Goal: Task Accomplishment & Management: Manage account settings

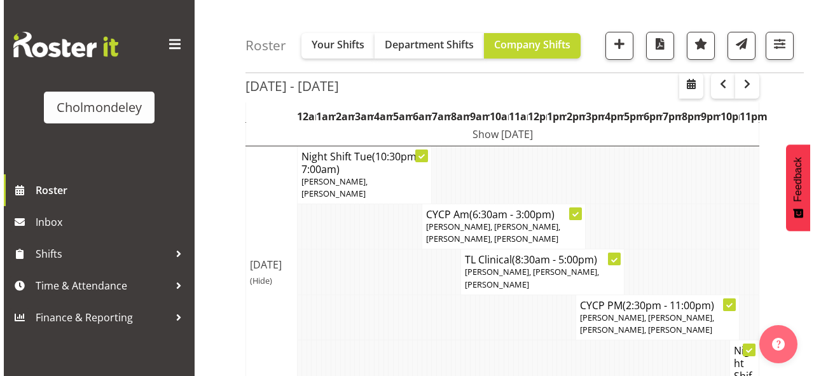
scroll to position [153, 0]
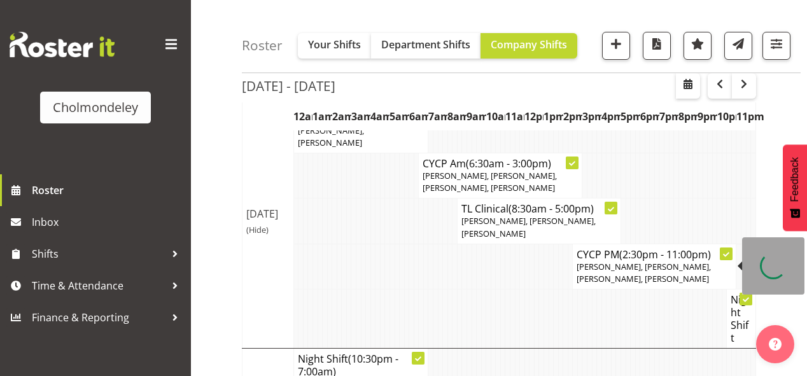
click at [700, 265] on span "[PERSON_NAME], [PERSON_NAME], [PERSON_NAME], [PERSON_NAME]" at bounding box center [643, 273] width 134 height 24
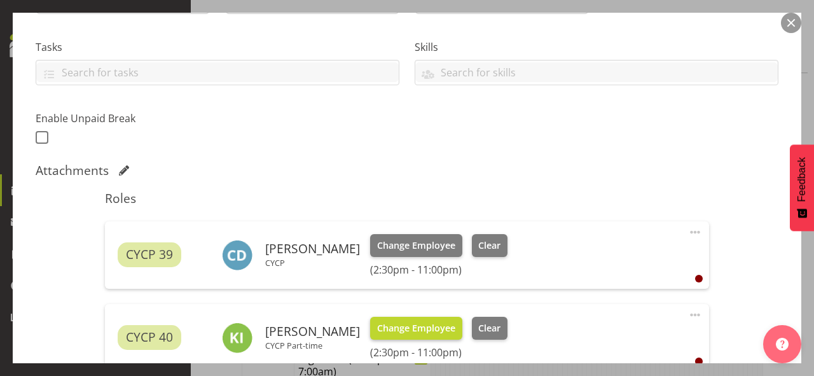
scroll to position [356, 0]
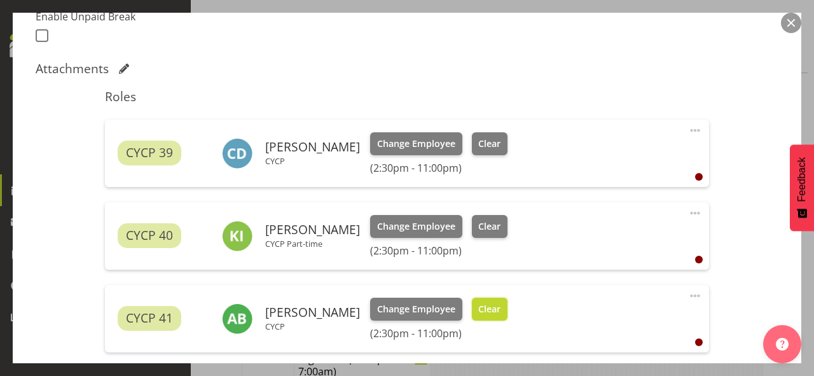
click at [489, 303] on span "Clear" at bounding box center [489, 309] width 22 height 14
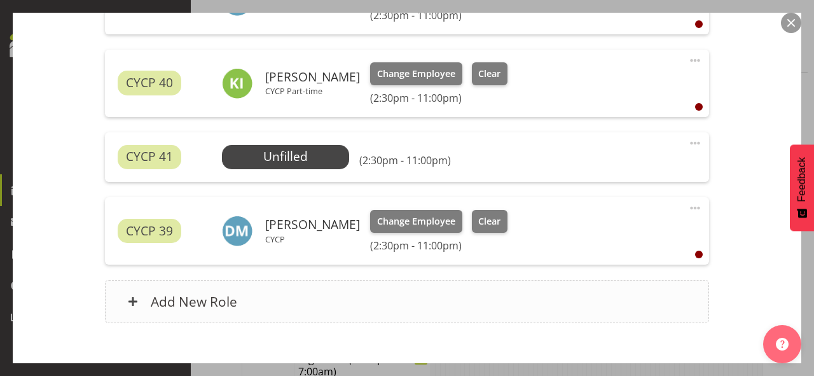
scroll to position [582, 0]
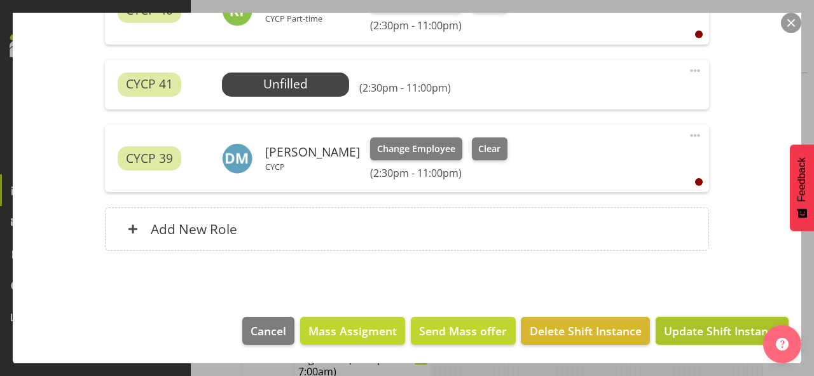
click at [702, 323] on span "Update Shift Instance" at bounding box center [722, 331] width 116 height 17
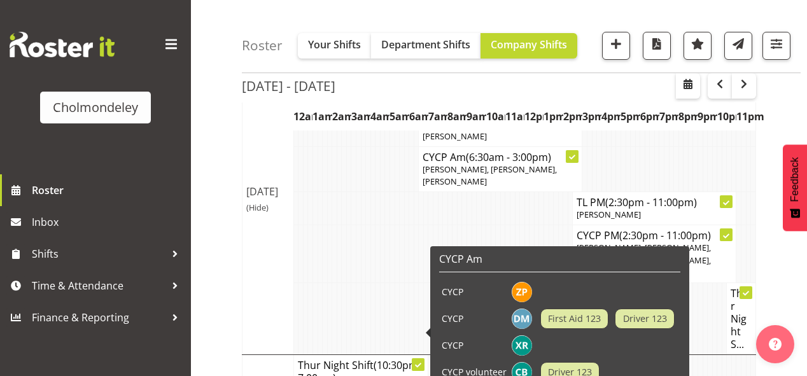
scroll to position [407, 0]
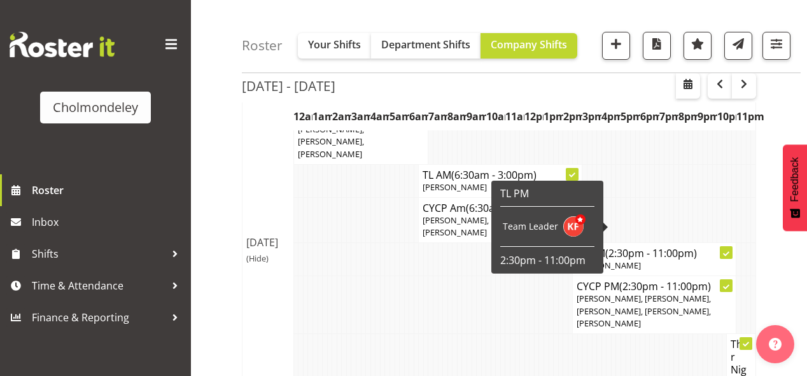
click at [792, 305] on div "[DATE] - [DATE] [DATE] - [DATE] [DATE] Day Week Fortnight Month calendar Month …" at bounding box center [524, 350] width 565 height 1280
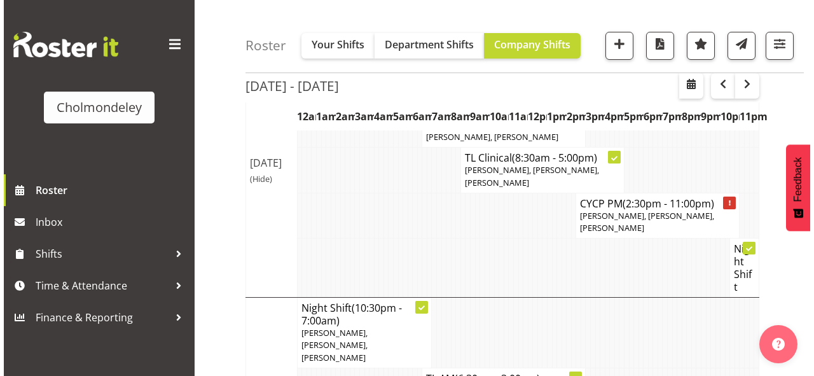
scroll to position [102, 0]
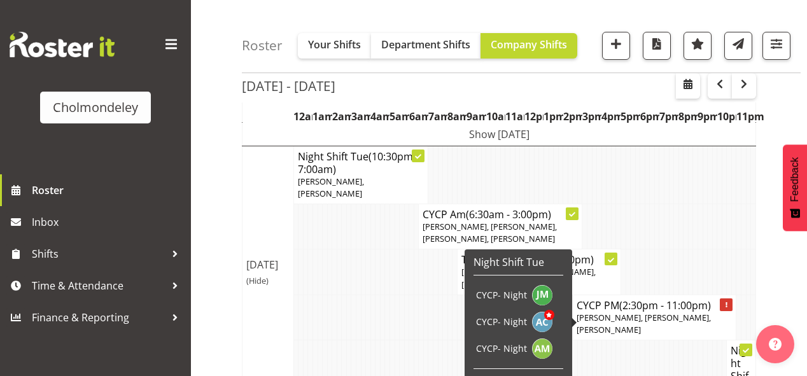
click at [656, 317] on span "[PERSON_NAME], [PERSON_NAME], [PERSON_NAME]" at bounding box center [643, 324] width 134 height 24
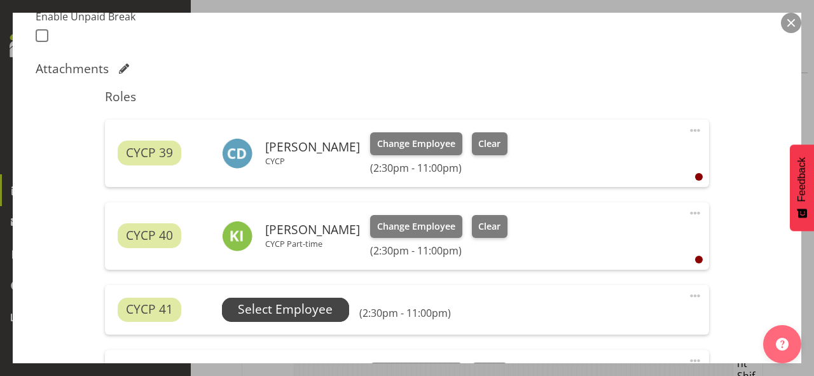
scroll to position [458, 0]
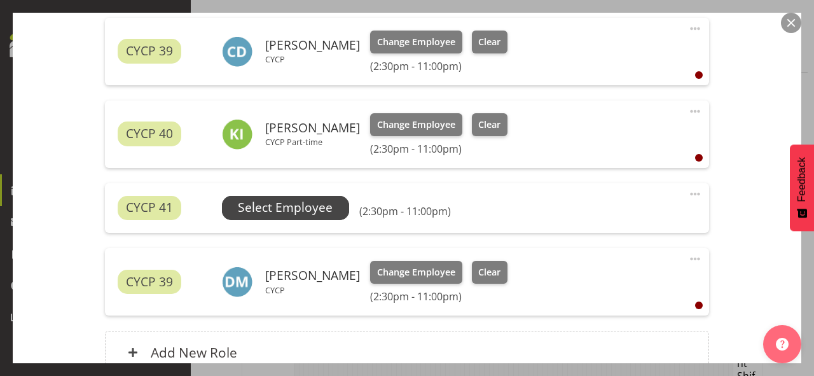
click at [278, 199] on span "Select Employee" at bounding box center [285, 208] width 95 height 18
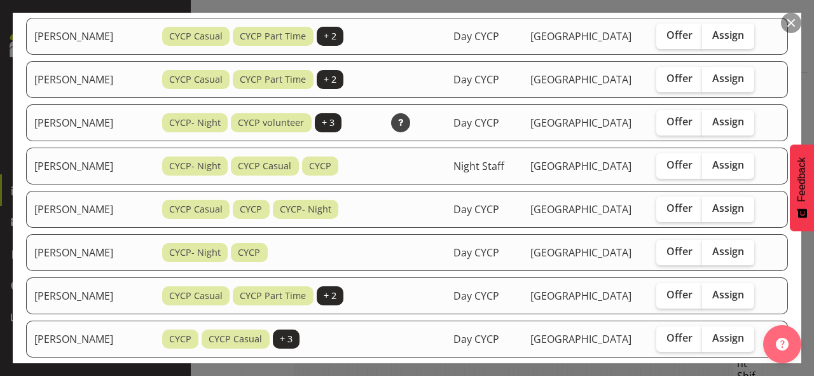
scroll to position [153, 0]
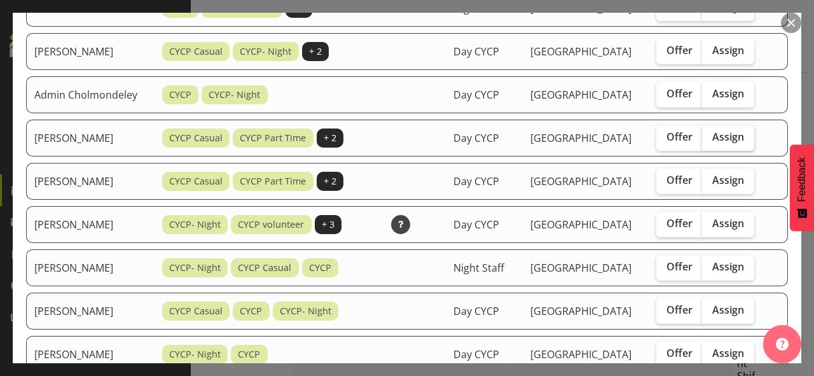
click at [735, 137] on span "Assign" at bounding box center [729, 136] width 32 height 13
click at [711, 137] on input "Assign" at bounding box center [706, 137] width 8 height 8
checkbox input "true"
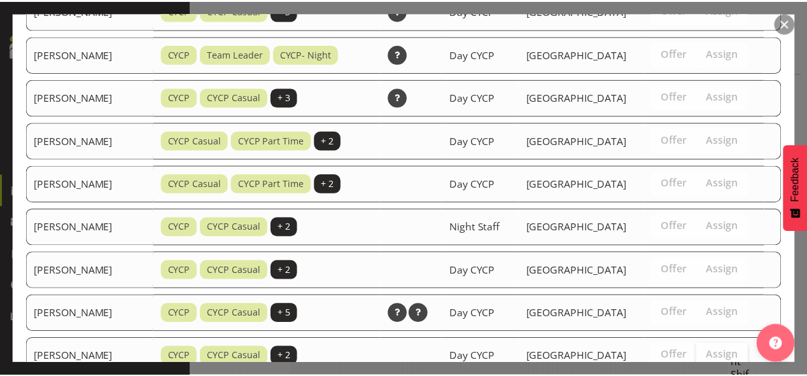
scroll to position [877, 0]
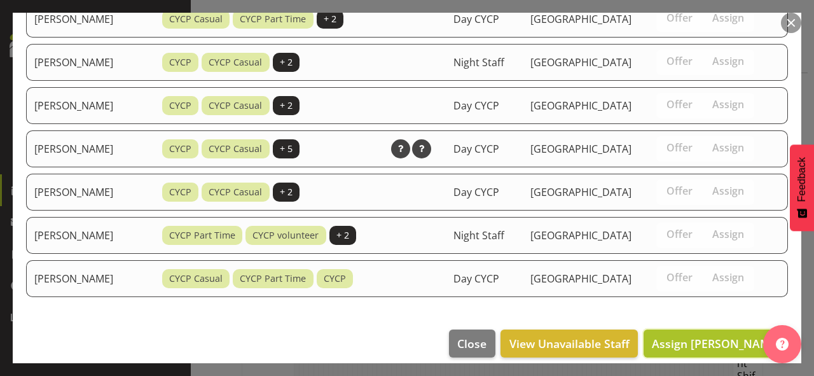
click at [685, 336] on span "Assign [PERSON_NAME]" at bounding box center [716, 343] width 129 height 15
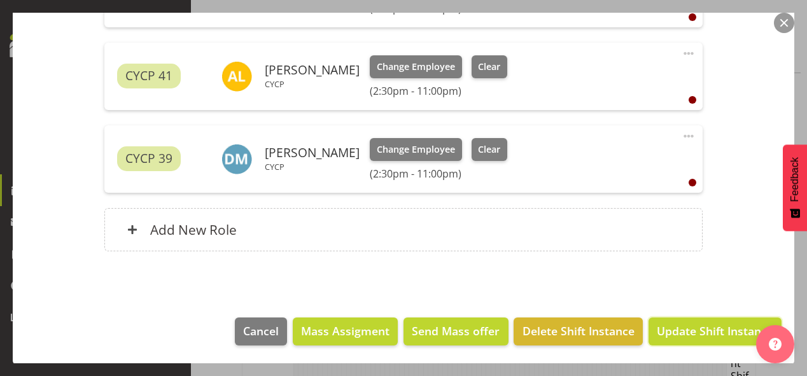
click at [689, 334] on span "Update Shift Instance" at bounding box center [715, 331] width 116 height 17
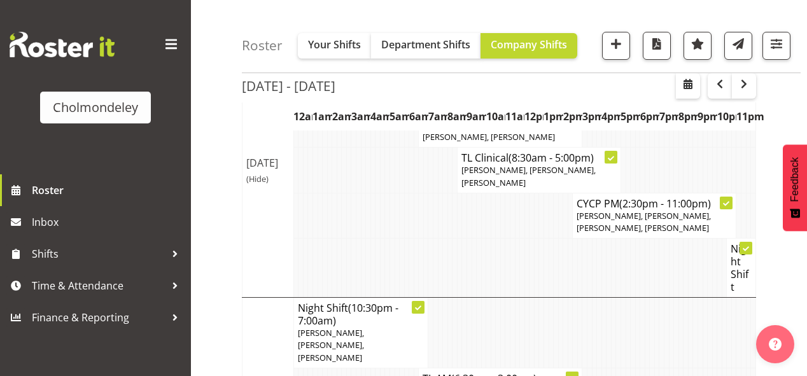
scroll to position [255, 0]
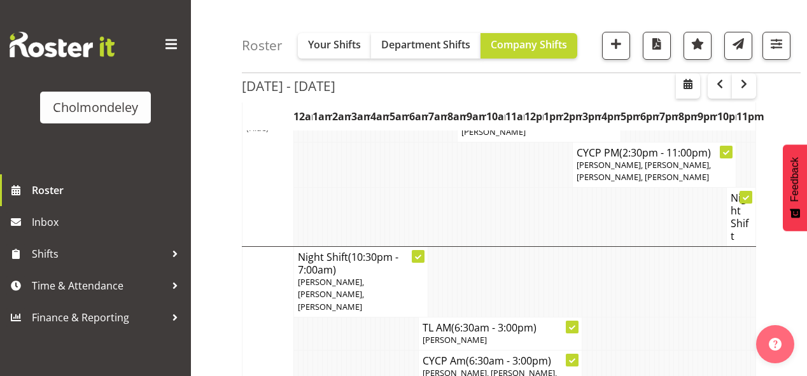
click at [618, 167] on span "[PERSON_NAME], [PERSON_NAME], [PERSON_NAME], [PERSON_NAME]" at bounding box center [643, 171] width 134 height 24
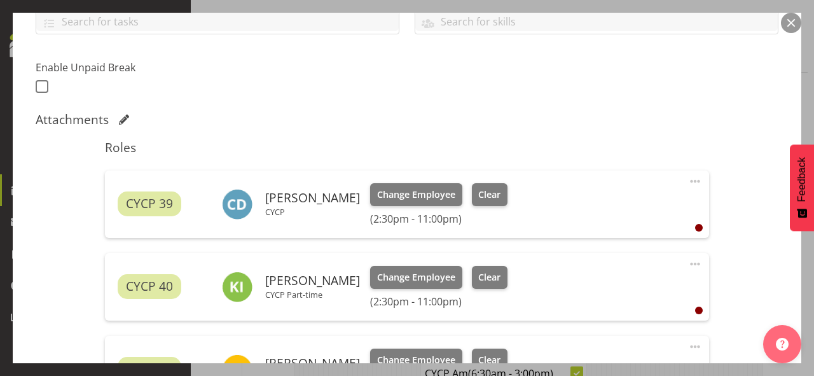
scroll to position [407, 0]
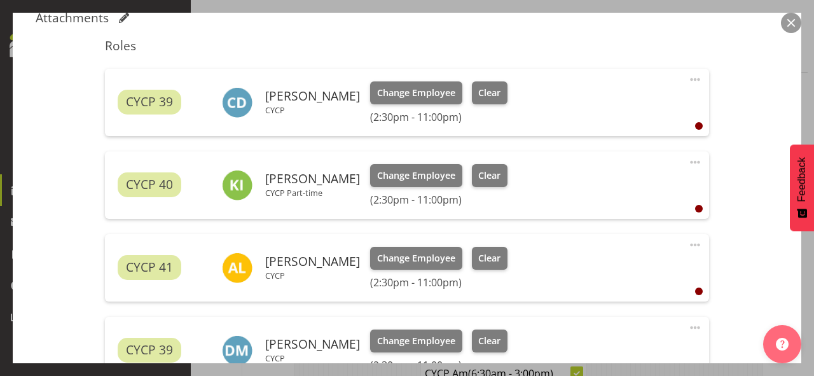
click at [688, 243] on span at bounding box center [695, 244] width 15 height 15
click at [611, 265] on link "Edit" at bounding box center [642, 273] width 122 height 23
select select "7"
select select "2025"
select select "14"
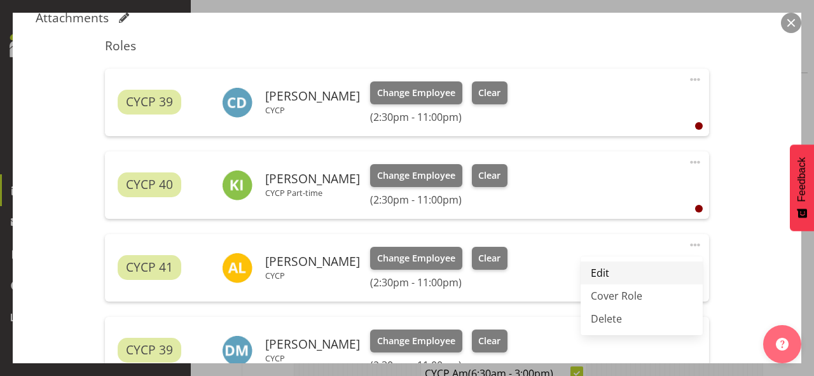
select select "30"
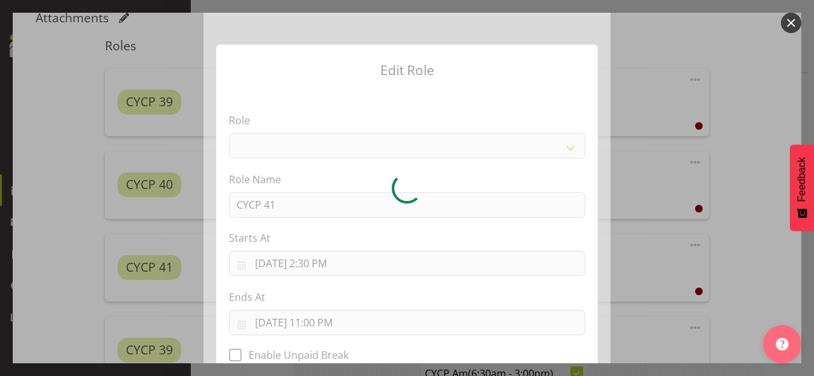
select select "206"
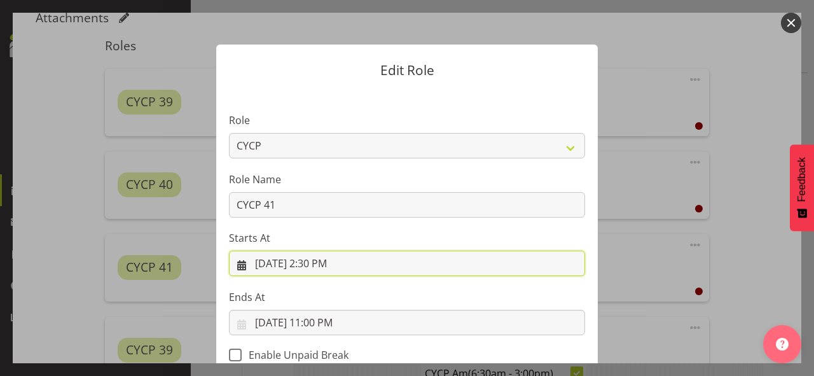
click at [319, 262] on input "[DATE] 2:30 PM" at bounding box center [407, 263] width 356 height 25
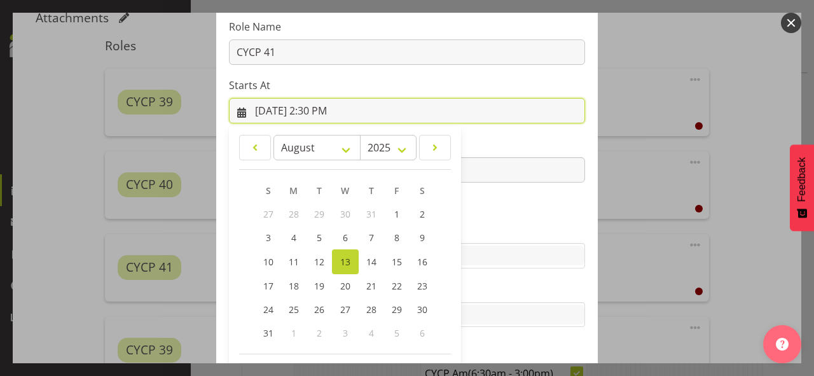
scroll to position [203, 0]
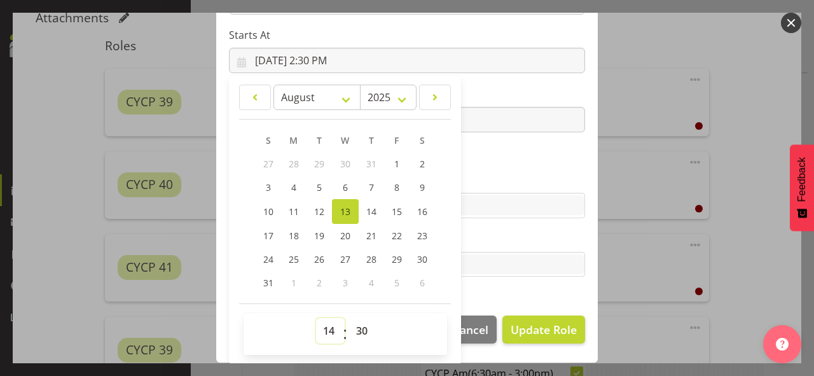
click at [329, 329] on select "00 01 02 03 04 05 06 07 08 09 10 11 12 13 14 15 16 17 18 19 20 21 22 23" at bounding box center [330, 330] width 29 height 25
select select "17"
click at [316, 318] on select "00 01 02 03 04 05 06 07 08 09 10 11 12 13 14 15 16 17 18 19 20 21 22 23" at bounding box center [330, 330] width 29 height 25
type input "[DATE] 5:30 PM"
click at [365, 329] on select "00 01 02 03 04 05 06 07 08 09 10 11 12 13 14 15 16 17 18 19 20 21 22 23 24 25 2…" at bounding box center [363, 330] width 29 height 25
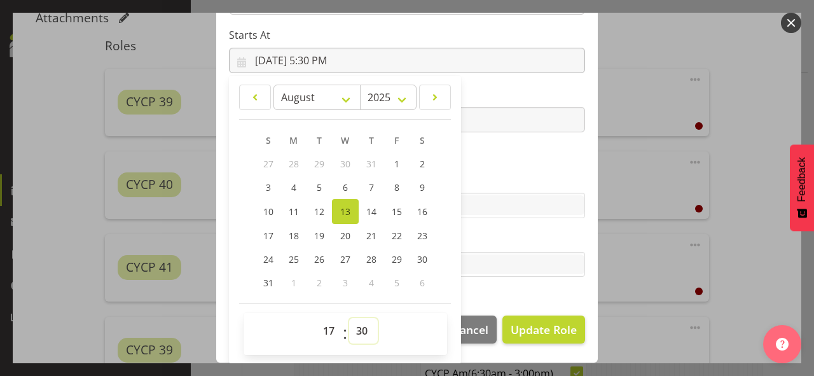
select select "0"
click at [349, 318] on select "00 01 02 03 04 05 06 07 08 09 10 11 12 13 14 15 16 17 18 19 20 21 22 23 24 25 2…" at bounding box center [363, 330] width 29 height 25
type input "[DATE] 5:00 PM"
click at [529, 301] on section "Role Awhi Team CYCP CYCP Casual CYCP Part Time CYCP volunteer CYCP- Night Educa…" at bounding box center [407, 95] width 382 height 416
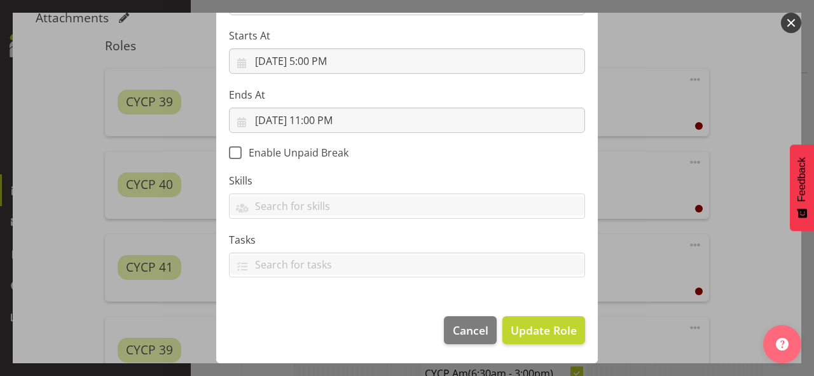
scroll to position [202, 0]
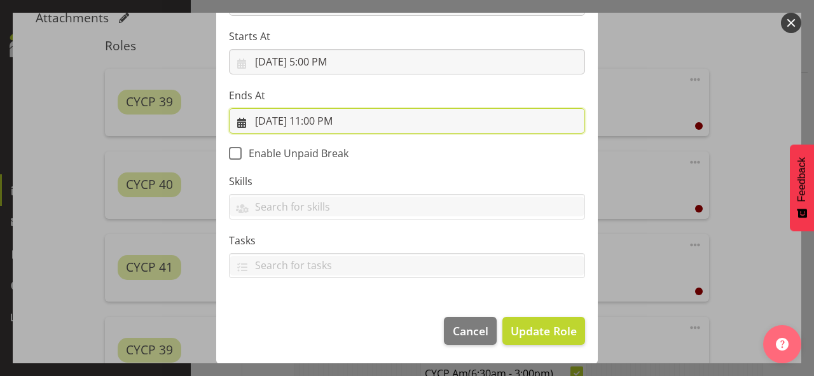
click at [310, 117] on input "[DATE] 11:00 PM" at bounding box center [407, 120] width 356 height 25
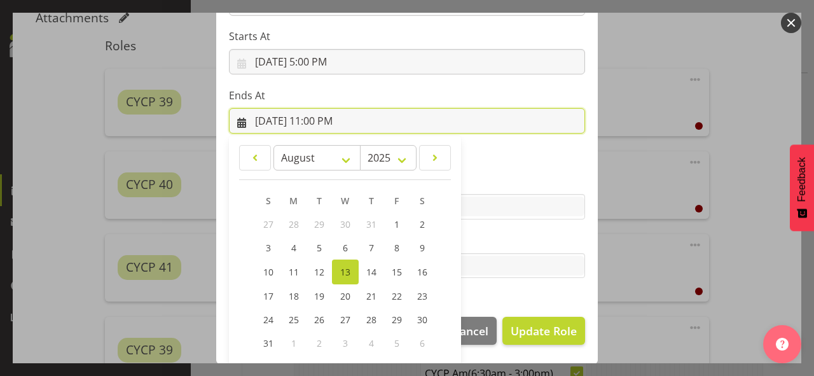
scroll to position [262, 0]
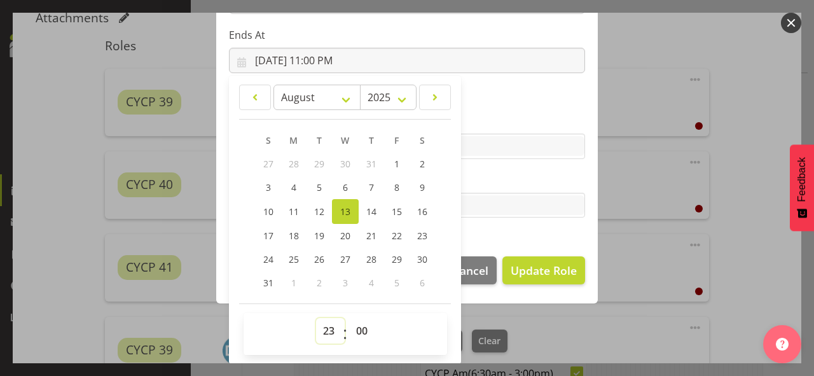
click at [319, 331] on select "00 01 02 03 04 05 06 07 08 09 10 11 12 13 14 15 16 17 18 19 20 21 22 23" at bounding box center [330, 330] width 29 height 25
select select "21"
click at [316, 318] on select "00 01 02 03 04 05 06 07 08 09 10 11 12 13 14 15 16 17 18 19 20 21 22 23" at bounding box center [330, 330] width 29 height 25
type input "[DATE] 9:00 PM"
click at [355, 328] on select "00 01 02 03 04 05 06 07 08 09 10 11 12 13 14 15 16 17 18 19 20 21 22 23 24 25 2…" at bounding box center [363, 330] width 29 height 25
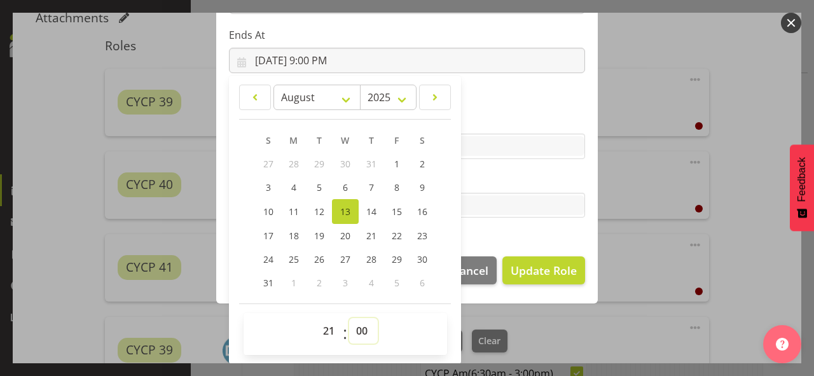
select select "30"
click at [349, 318] on select "00 01 02 03 04 05 06 07 08 09 10 11 12 13 14 15 16 17 18 19 20 21 22 23 24 25 2…" at bounding box center [363, 330] width 29 height 25
type input "[DATE] 9:30 PM"
click at [540, 229] on section "Role Awhi Team CYCP CYCP Casual CYCP Part Time CYCP volunteer CYCP- Night Educa…" at bounding box center [407, 36] width 382 height 416
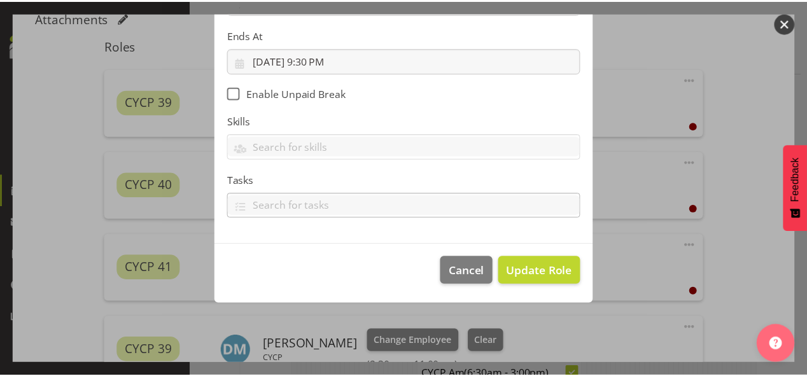
scroll to position [202, 0]
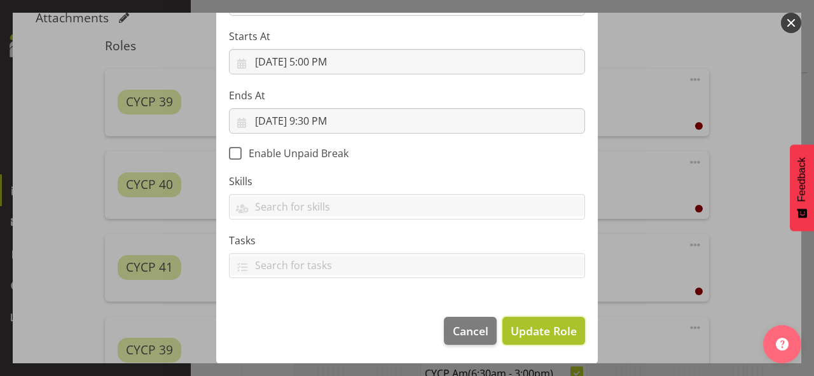
click at [538, 329] on span "Update Role" at bounding box center [544, 331] width 66 height 17
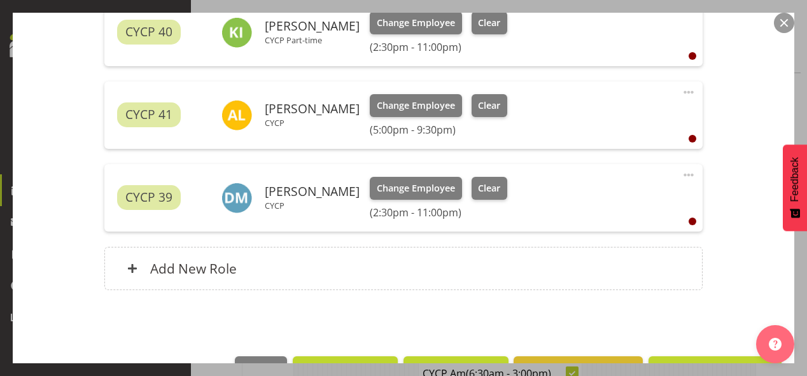
scroll to position [599, 0]
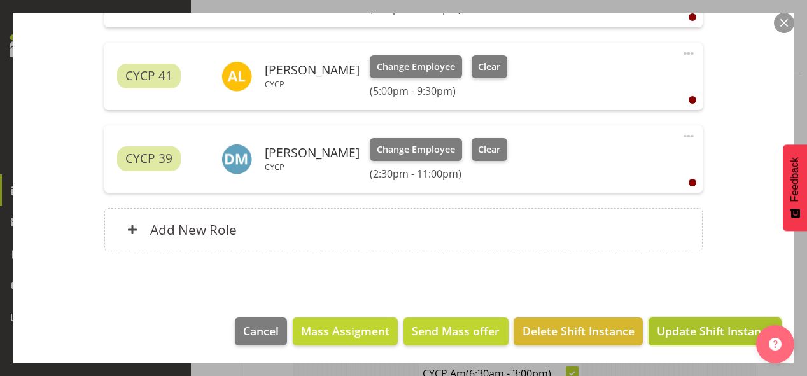
click at [697, 335] on span "Update Shift Instance" at bounding box center [715, 331] width 116 height 17
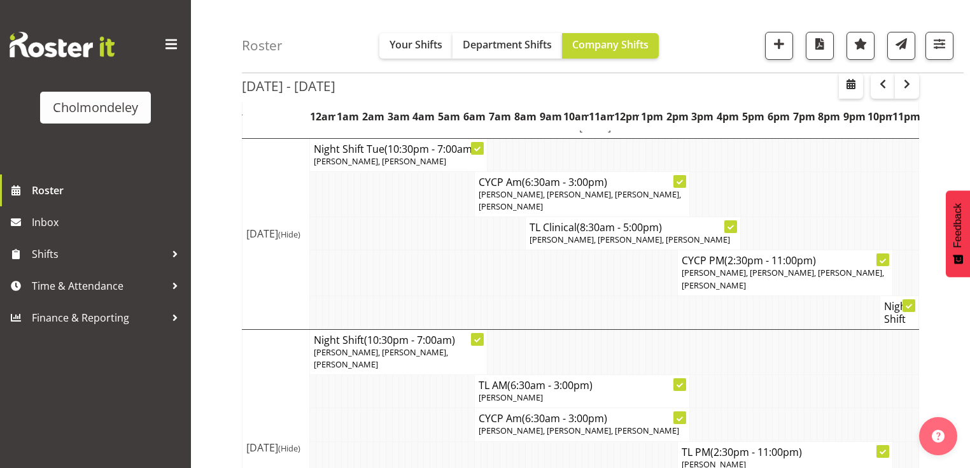
scroll to position [110, 0]
click at [781, 345] on td at bounding box center [781, 350] width 6 height 45
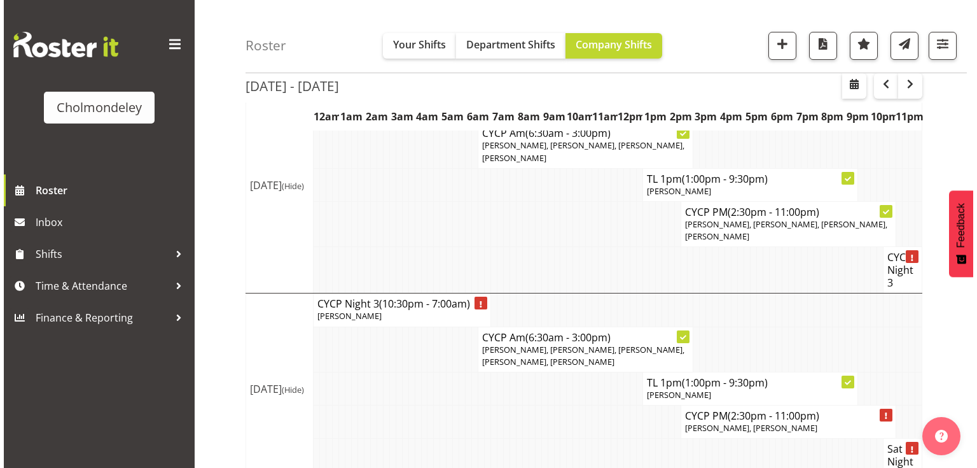
scroll to position [700, 0]
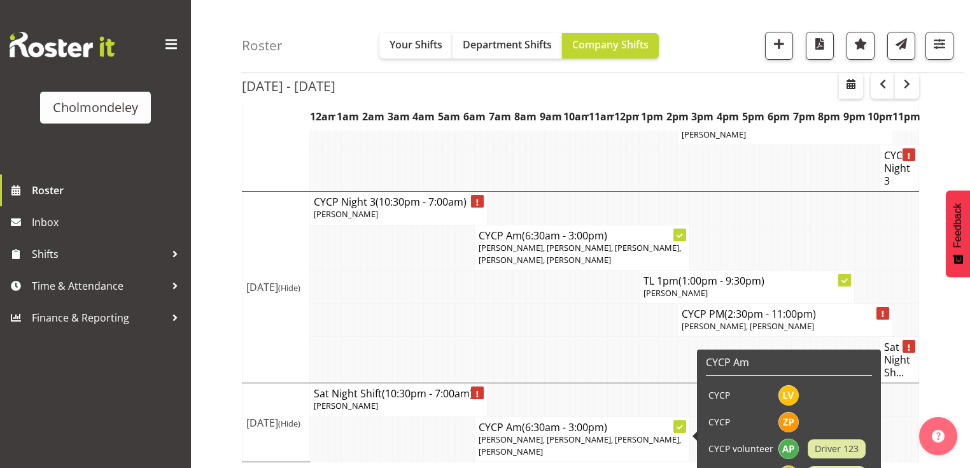
click at [623, 375] on p "[PERSON_NAME], [PERSON_NAME], [PERSON_NAME], [PERSON_NAME]" at bounding box center [581, 445] width 207 height 24
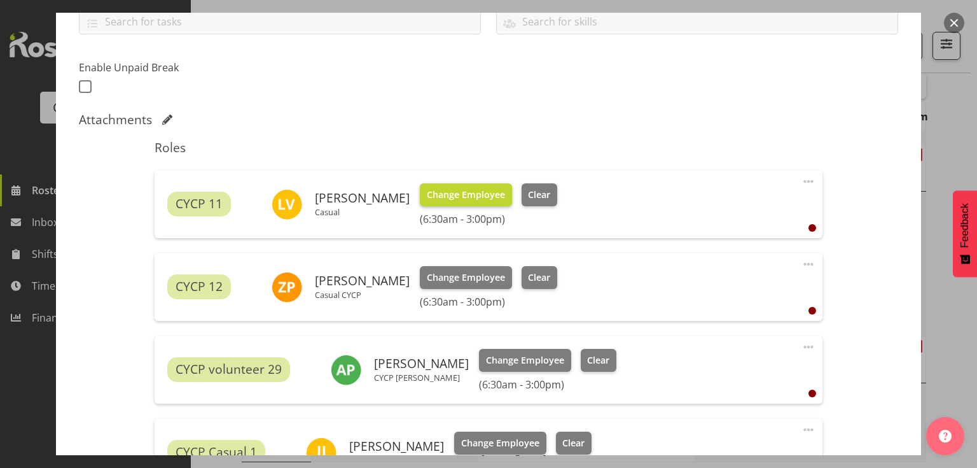
scroll to position [407, 0]
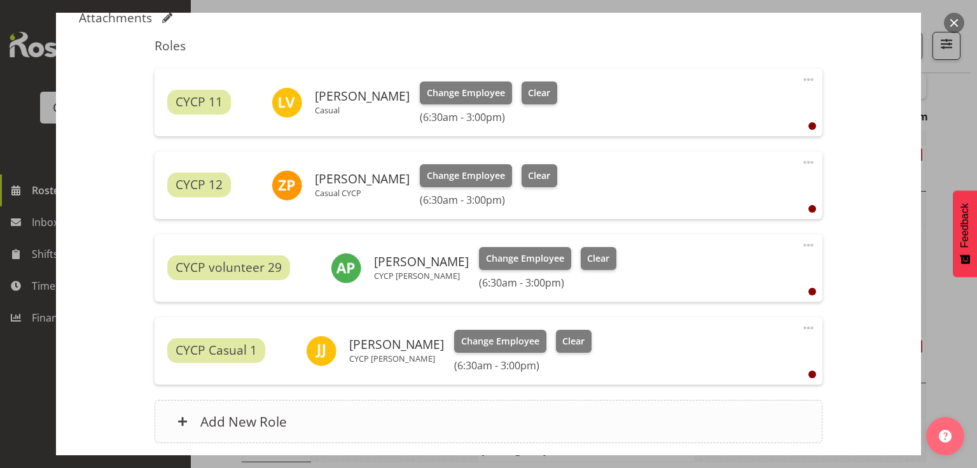
click at [359, 375] on div "Add New Role" at bounding box center [488, 421] width 667 height 43
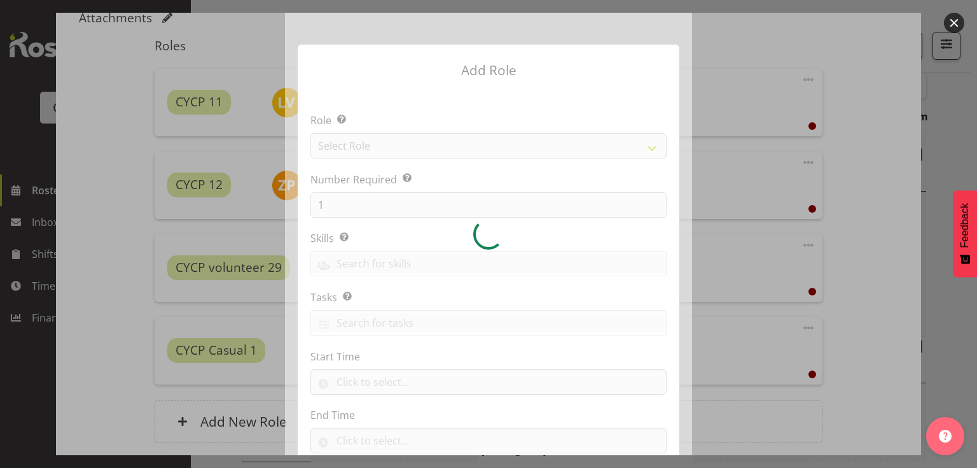
click at [373, 139] on div at bounding box center [488, 234] width 407 height 442
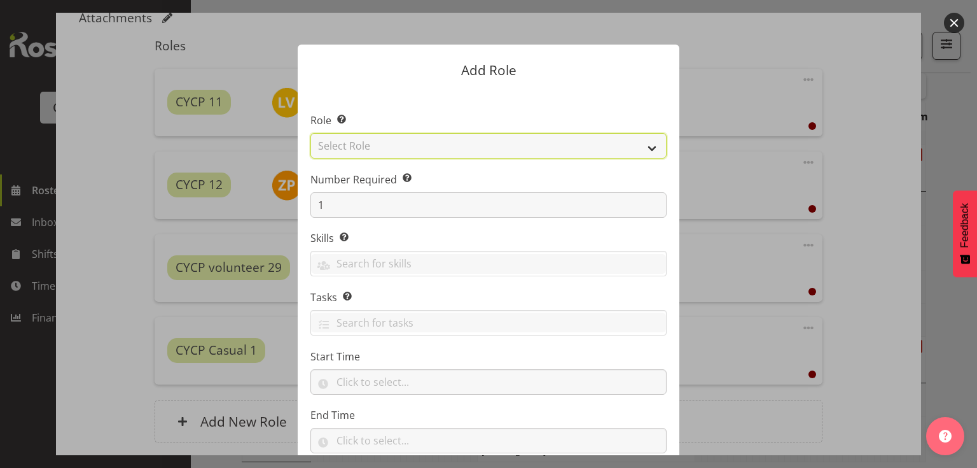
click at [372, 144] on select "Select Role Awhi Team CYCP CYCP Casual CYCP Part Time CYCP volunteer CYCP- Nigh…" at bounding box center [488, 145] width 356 height 25
select select "235"
click at [310, 133] on select "Select Role Awhi Team CYCP CYCP Casual CYCP Part Time CYCP volunteer CYCP- Nigh…" at bounding box center [488, 145] width 356 height 25
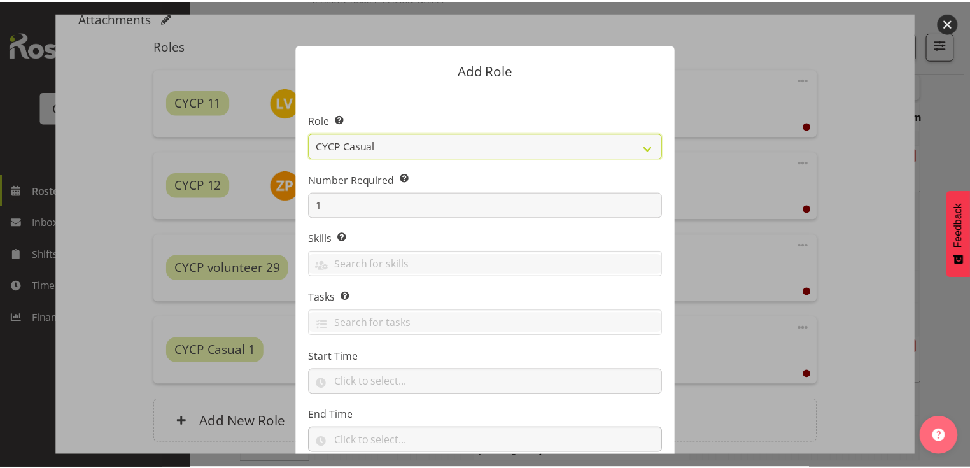
scroll to position [83, 0]
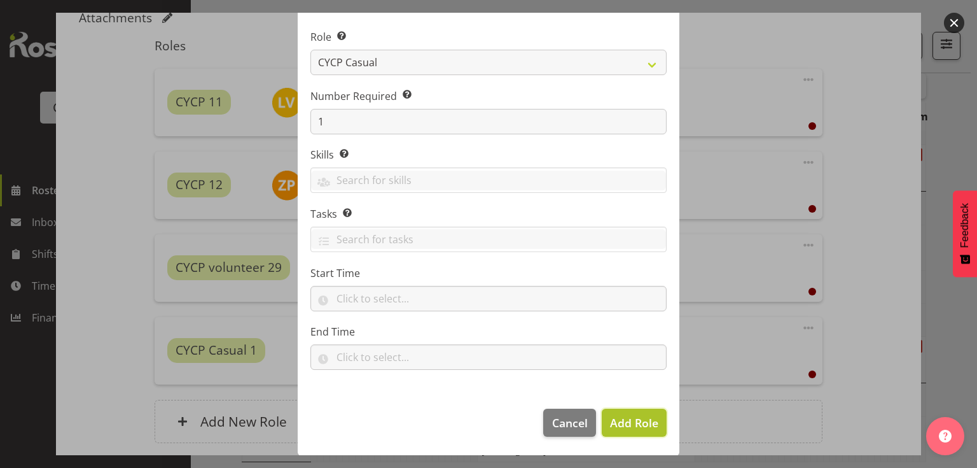
click at [639, 375] on span "Add Role" at bounding box center [634, 422] width 48 height 15
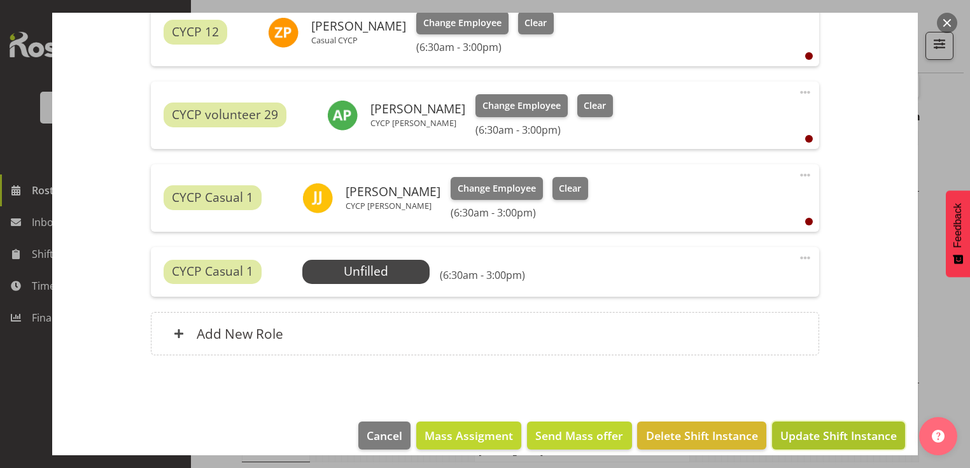
click at [803, 375] on span "Update Shift Instance" at bounding box center [838, 435] width 116 height 17
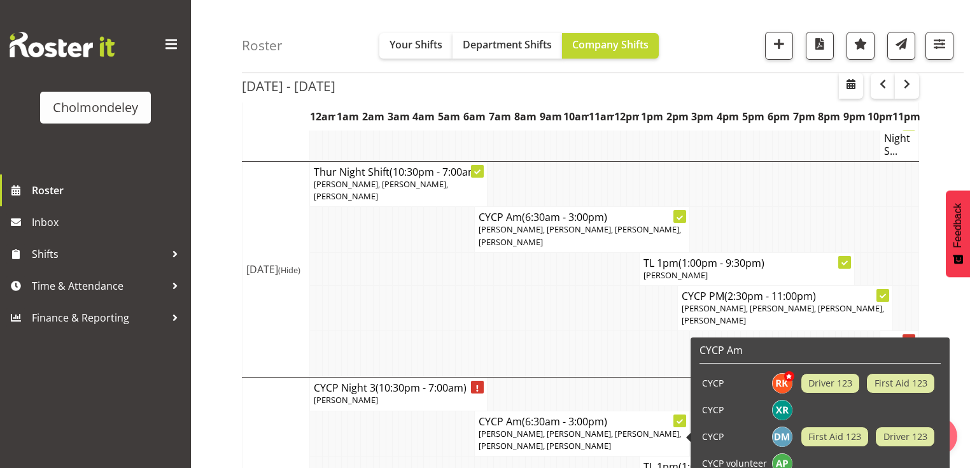
scroll to position [616, 0]
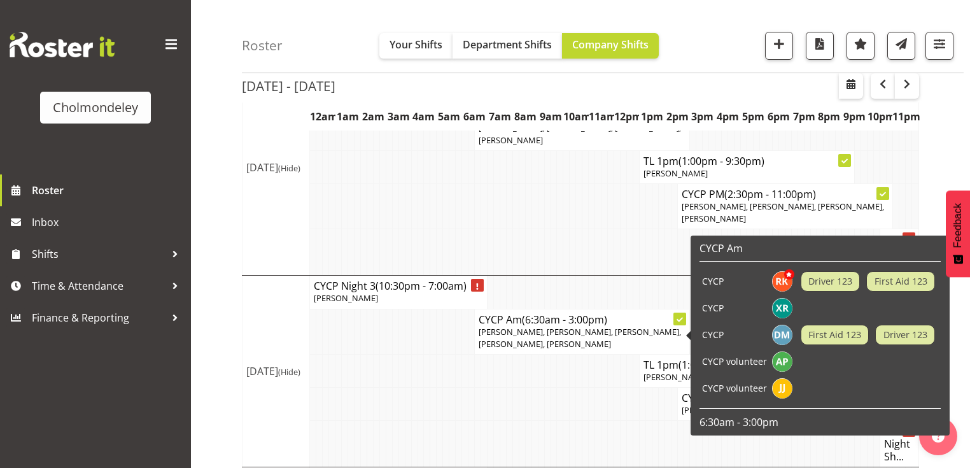
click at [432, 375] on td at bounding box center [433, 403] width 6 height 33
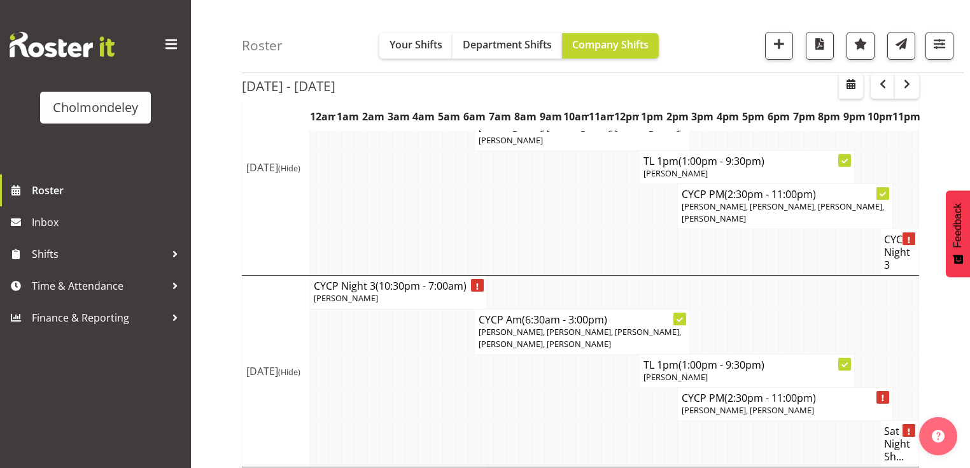
scroll to position [700, 0]
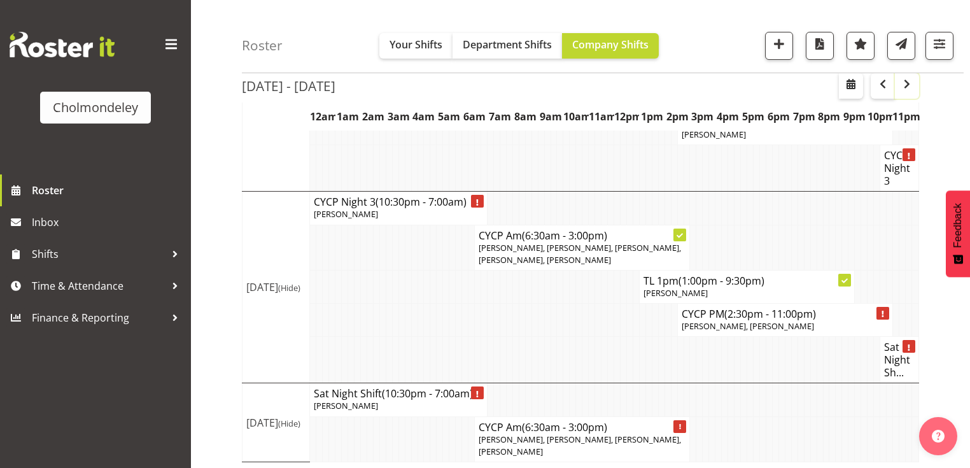
click at [806, 89] on span "button" at bounding box center [906, 83] width 15 height 15
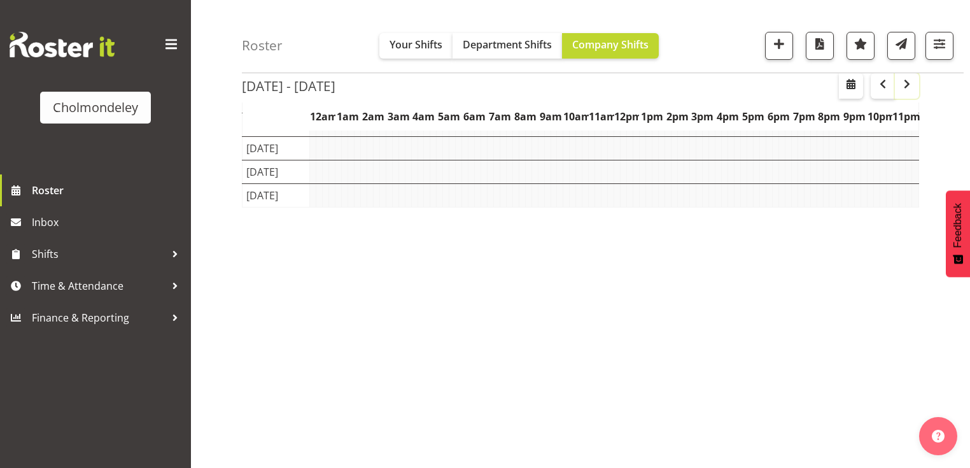
scroll to position [158, 0]
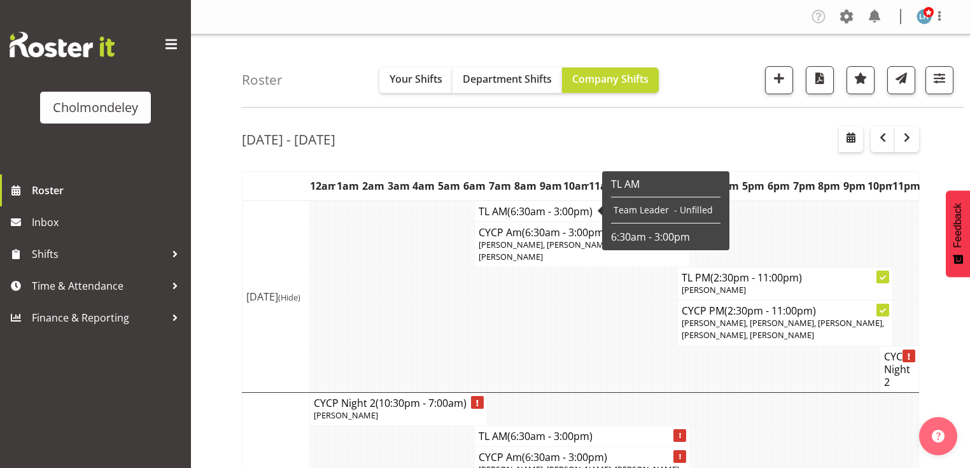
click at [543, 207] on span "(6:30am - 3:00pm)" at bounding box center [549, 211] width 85 height 14
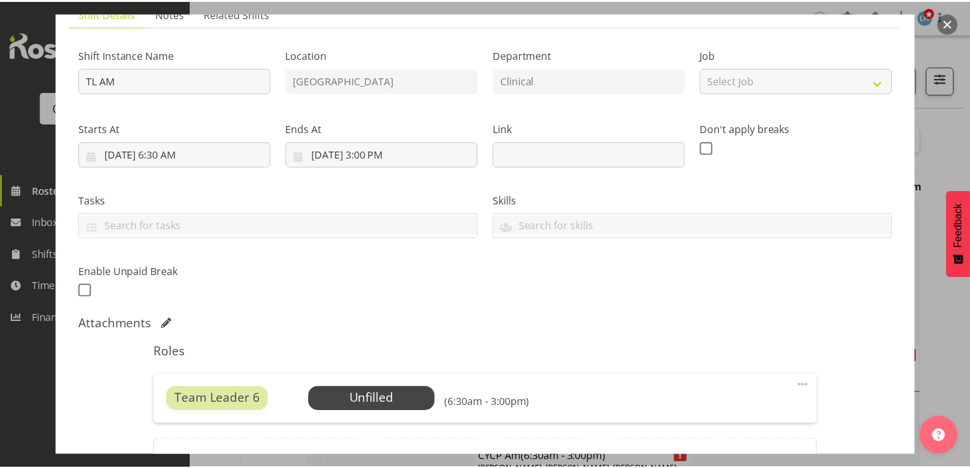
scroll to position [242, 0]
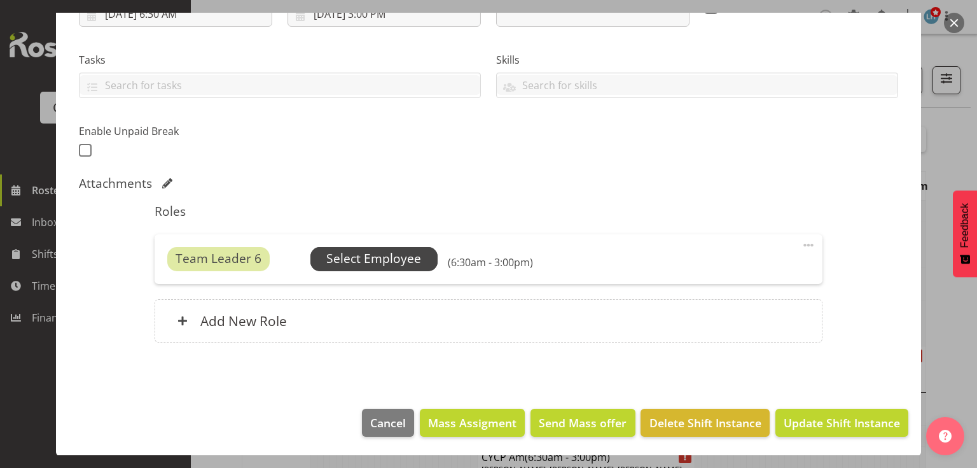
click at [385, 255] on span "Select Employee" at bounding box center [373, 258] width 95 height 18
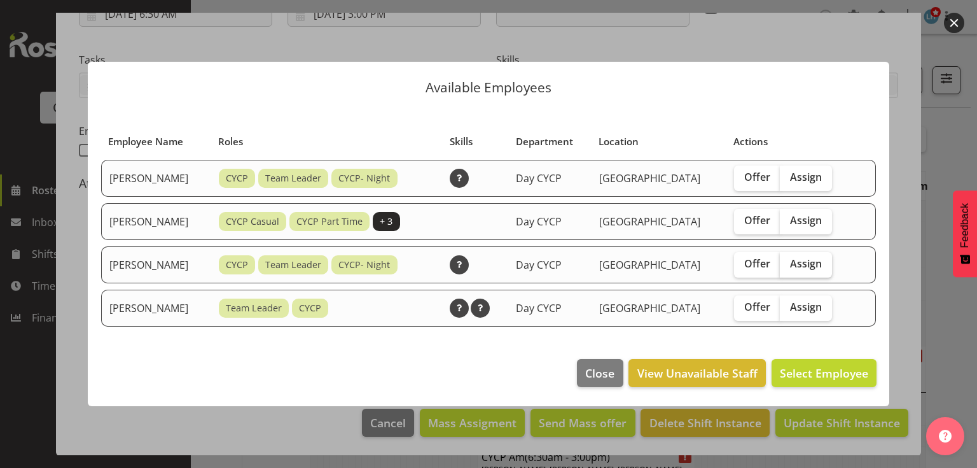
click at [806, 266] on span "Assign" at bounding box center [806, 263] width 32 height 13
click at [788, 266] on input "Assign" at bounding box center [784, 264] width 8 height 8
checkbox input "true"
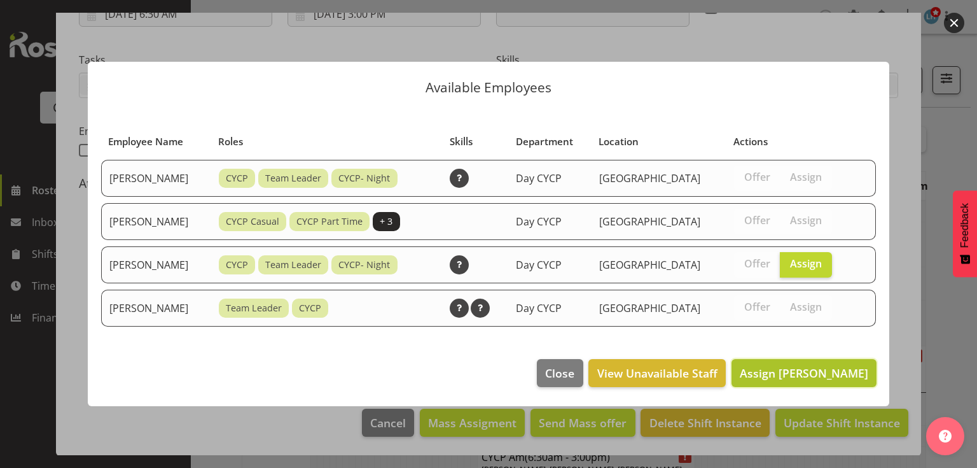
click at [806, 366] on span "Assign [PERSON_NAME]" at bounding box center [804, 372] width 129 height 15
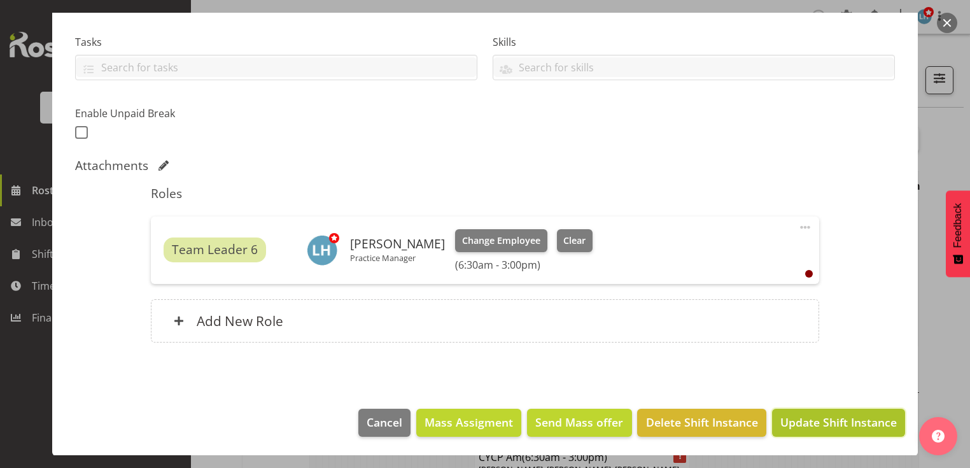
click at [806, 375] on span "Update Shift Instance" at bounding box center [838, 422] width 116 height 17
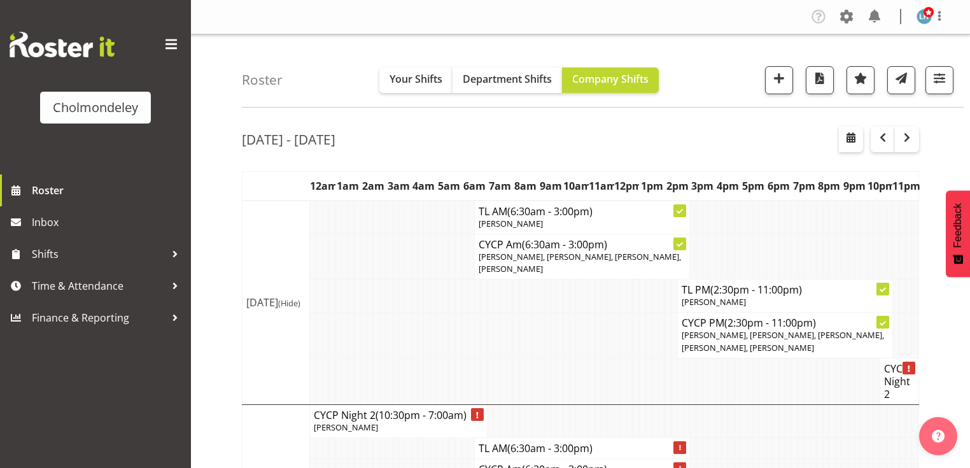
drag, startPoint x: 963, startPoint y: 357, endPoint x: 580, endPoint y: 341, distance: 383.4
click at [580, 341] on td at bounding box center [579, 334] width 6 height 45
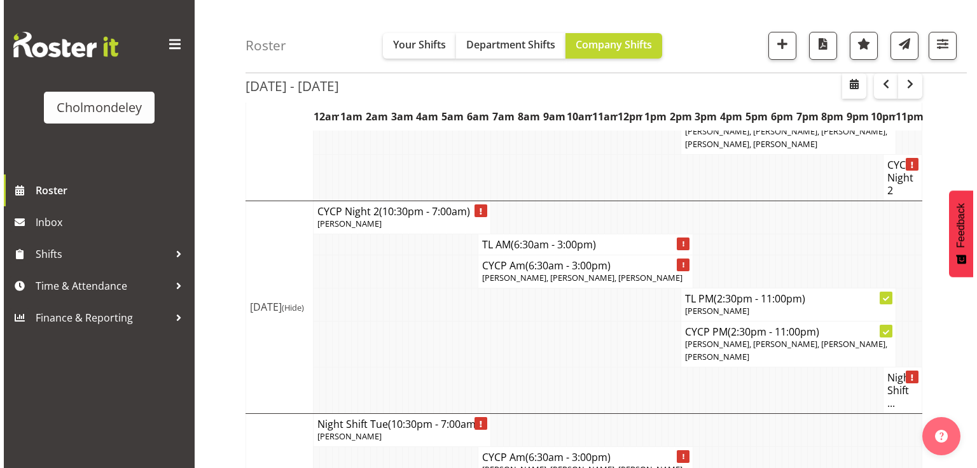
scroll to position [305, 0]
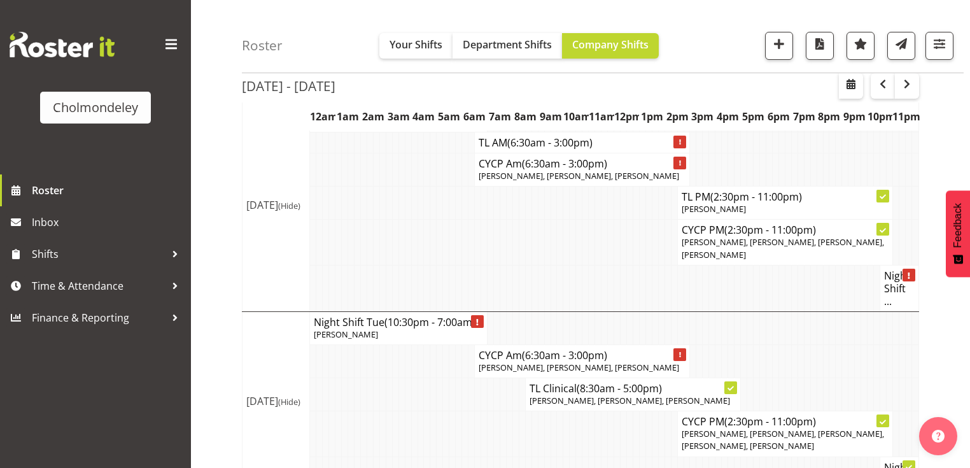
click at [806, 278] on div at bounding box center [908, 275] width 13 height 13
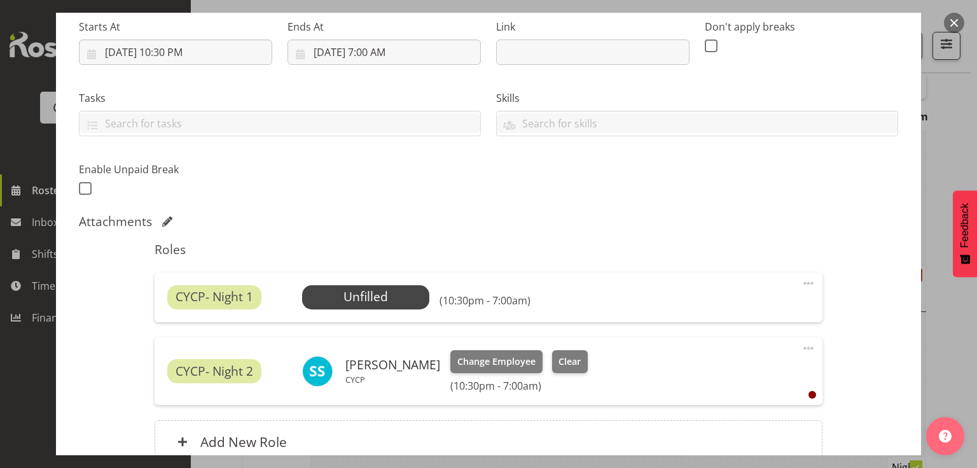
scroll to position [255, 0]
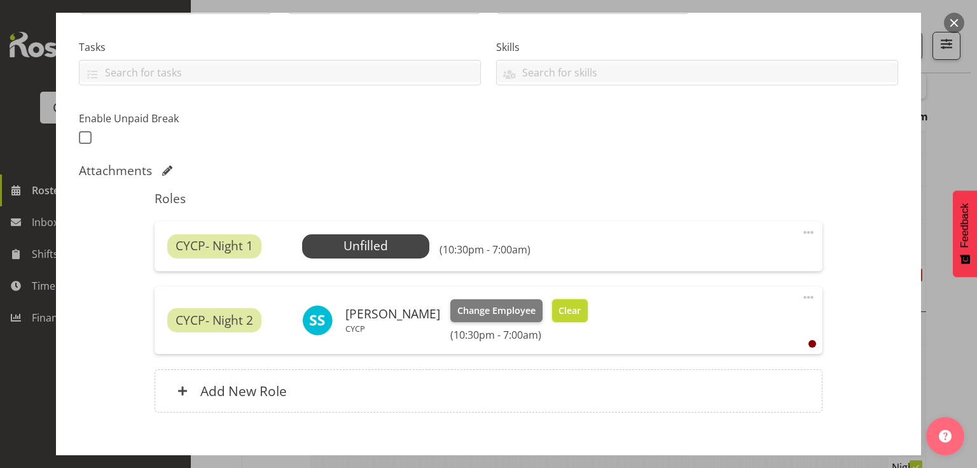
click at [561, 306] on span "Clear" at bounding box center [570, 310] width 22 height 14
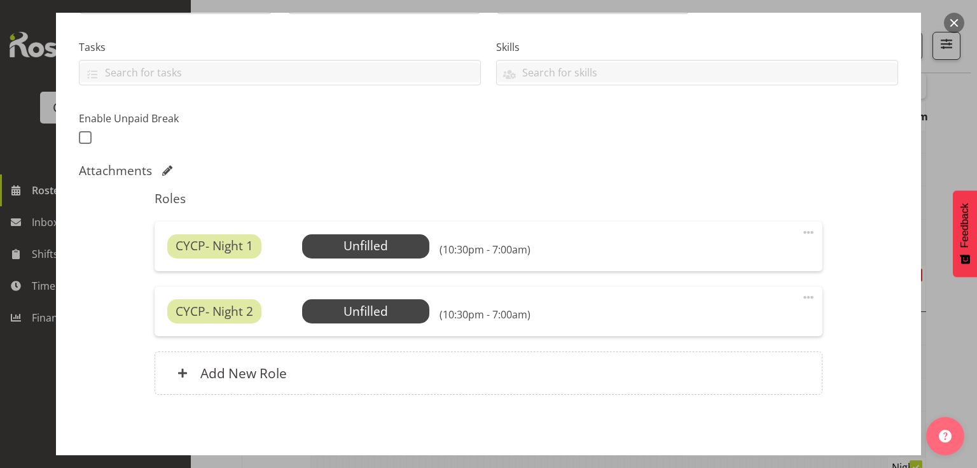
scroll to position [307, 0]
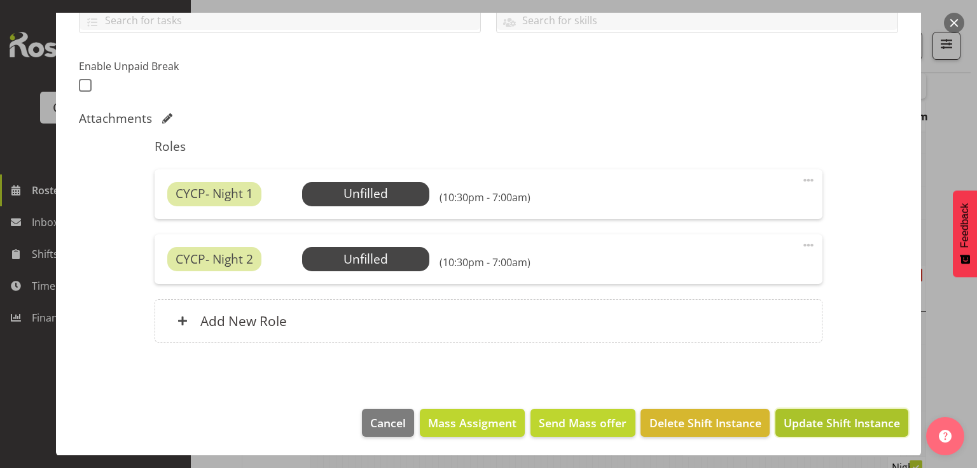
click at [806, 375] on span "Update Shift Instance" at bounding box center [842, 422] width 116 height 17
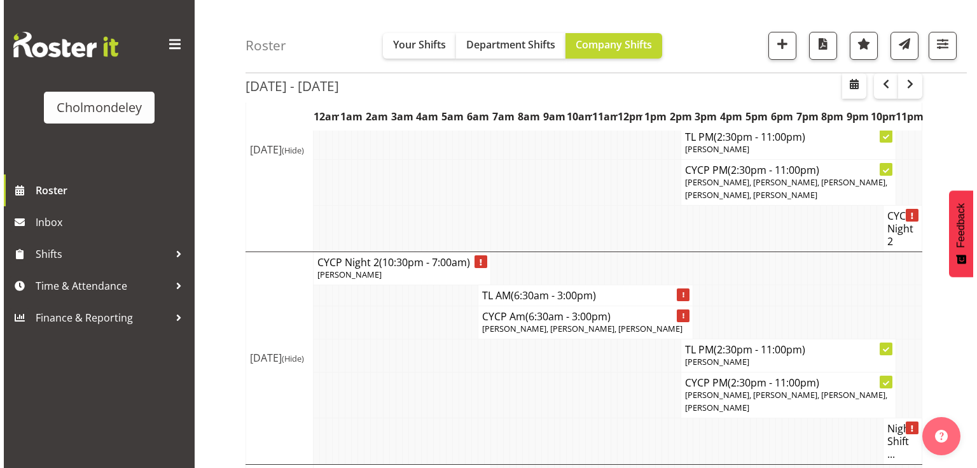
scroll to position [255, 0]
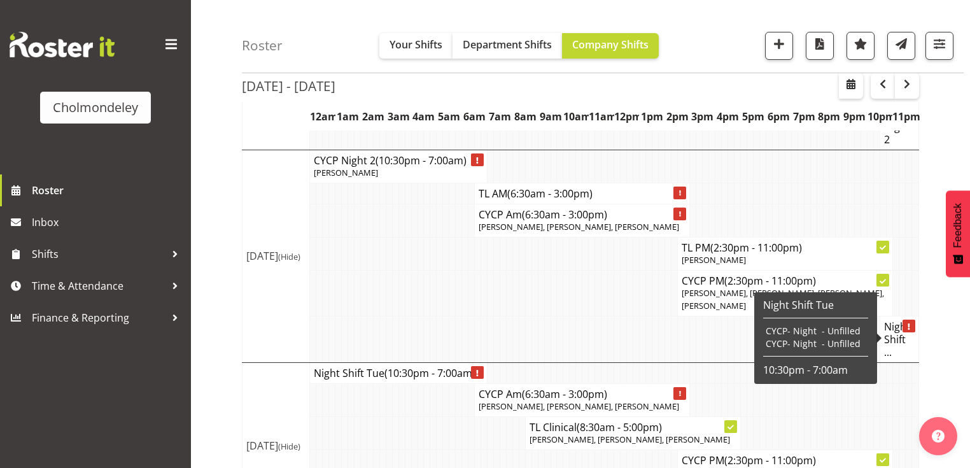
click at [806, 339] on h4 "Night Shift ..." at bounding box center [899, 339] width 31 height 38
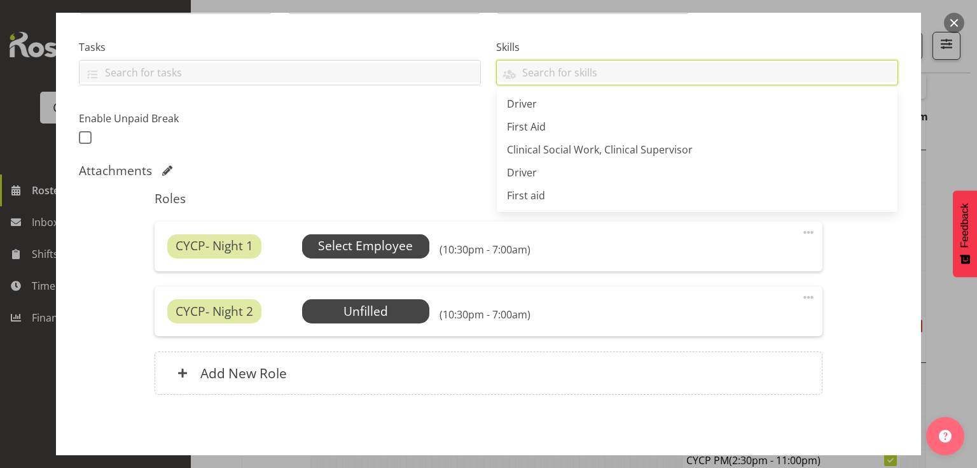
click at [382, 249] on span "Select Employee" at bounding box center [365, 246] width 95 height 18
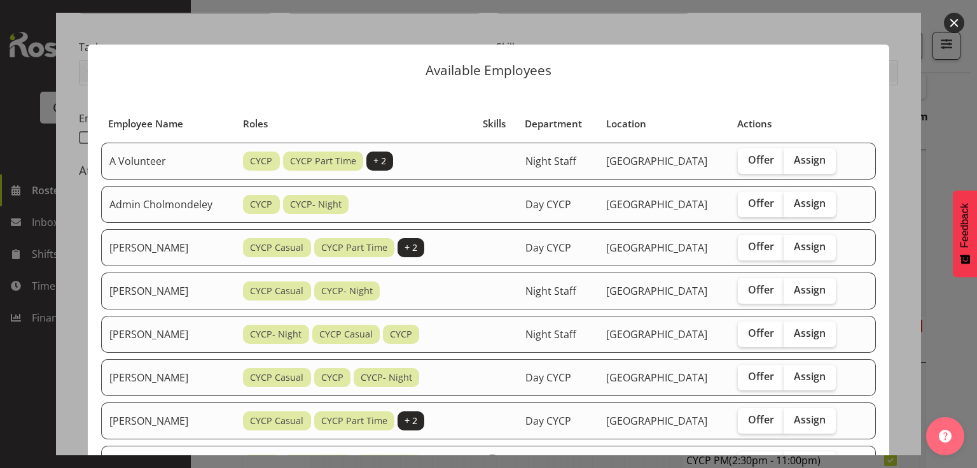
scroll to position [153, 0]
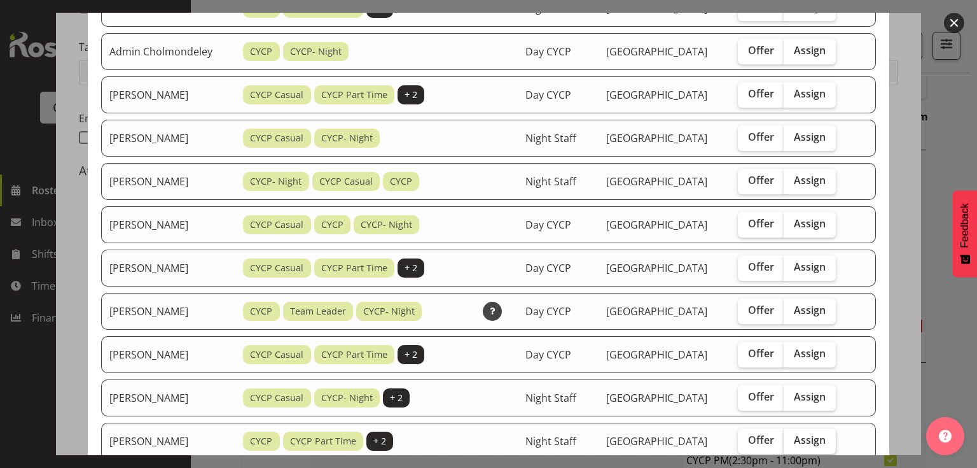
click at [806, 375] on span "Assign" at bounding box center [810, 439] width 32 height 13
click at [792, 375] on input "Assign" at bounding box center [788, 440] width 8 height 8
checkbox input "true"
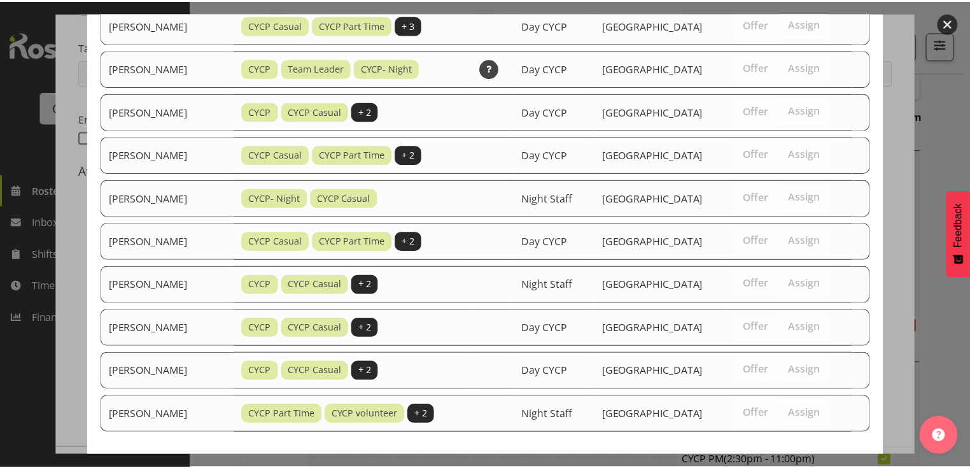
scroll to position [657, 0]
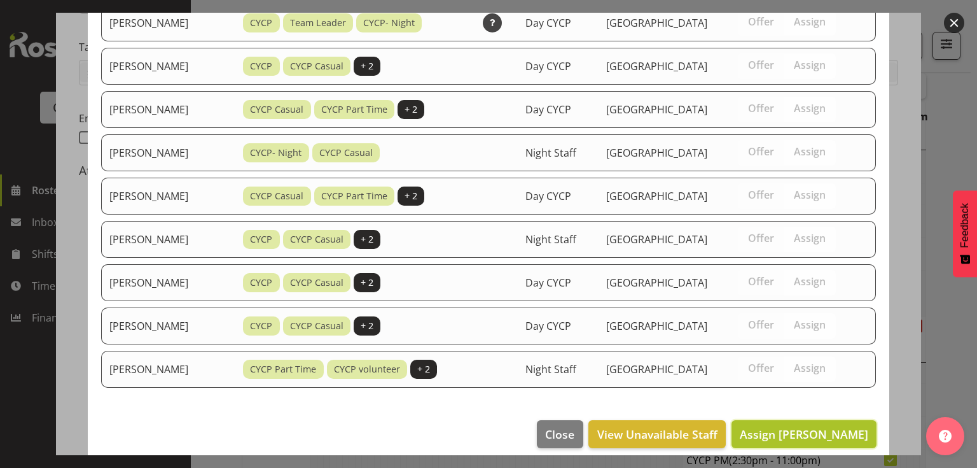
click at [790, 375] on button "Assign [PERSON_NAME]" at bounding box center [804, 434] width 145 height 28
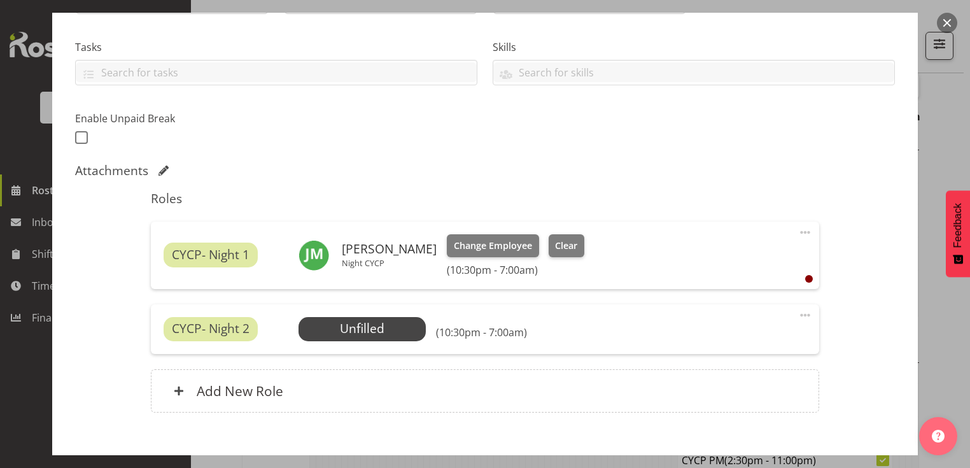
scroll to position [324, 0]
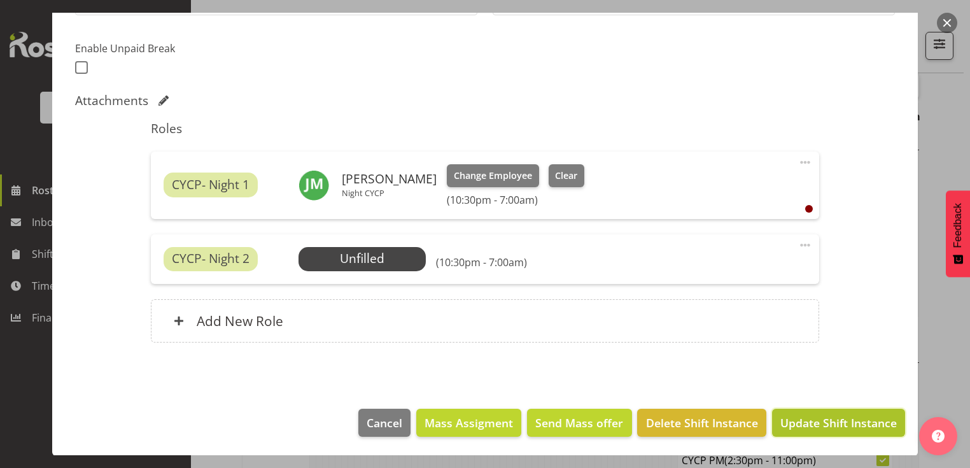
click at [806, 375] on span "Update Shift Instance" at bounding box center [838, 422] width 116 height 17
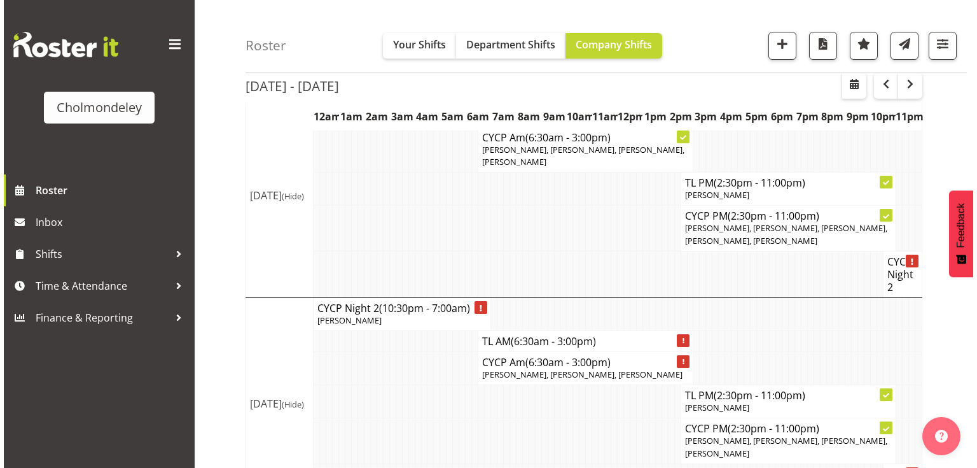
scroll to position [56, 0]
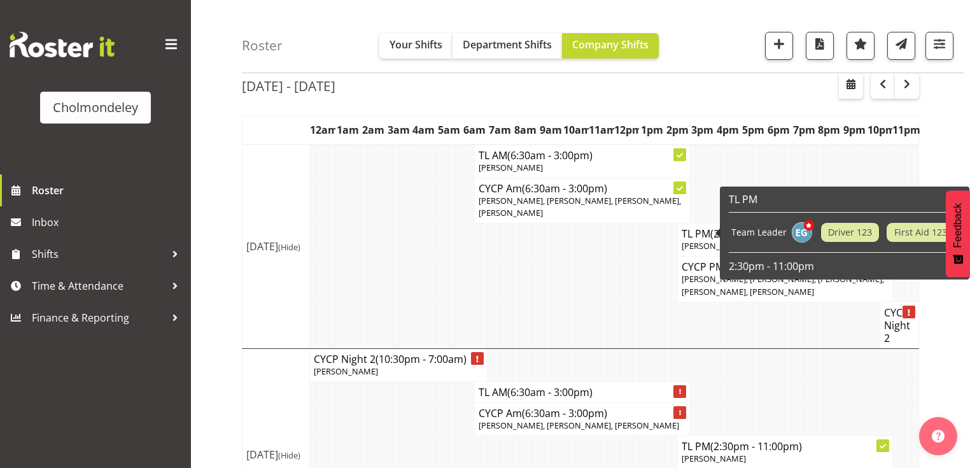
click at [806, 234] on span "First Aid 123" at bounding box center [920, 232] width 68 height 20
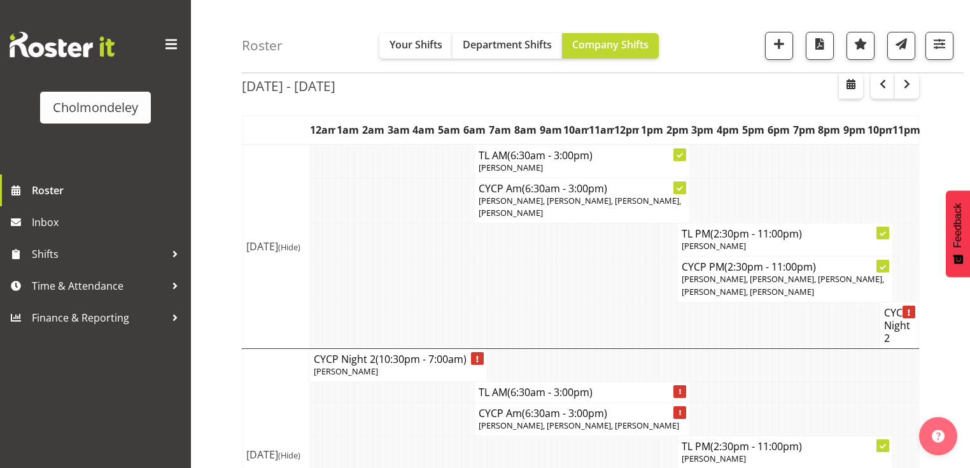
click at [608, 251] on td at bounding box center [611, 239] width 6 height 33
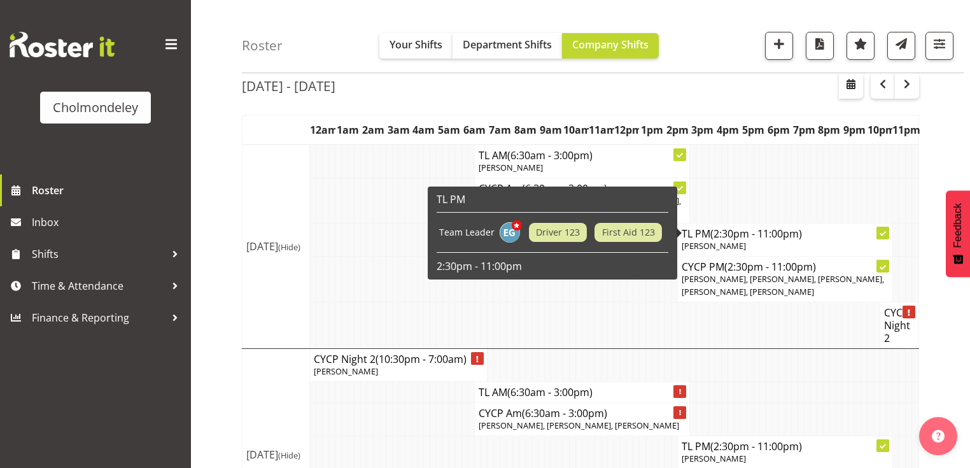
click at [806, 228] on div at bounding box center [882, 233] width 13 height 13
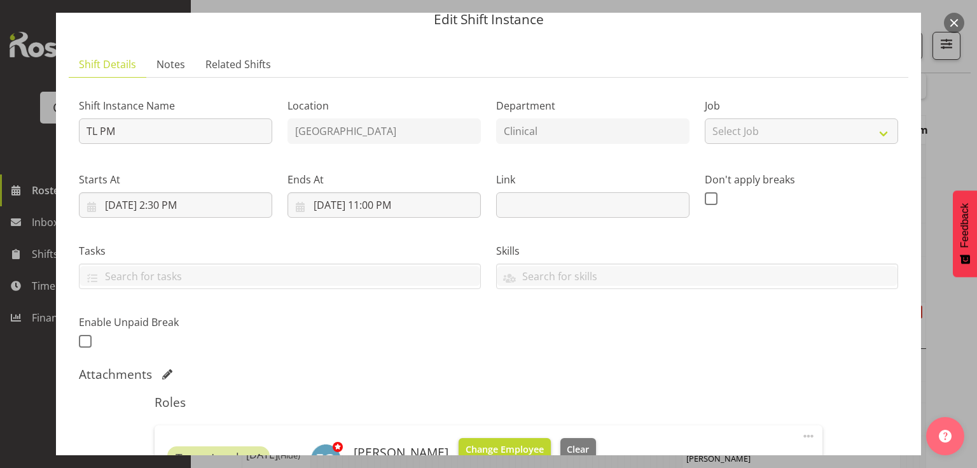
scroll to position [102, 0]
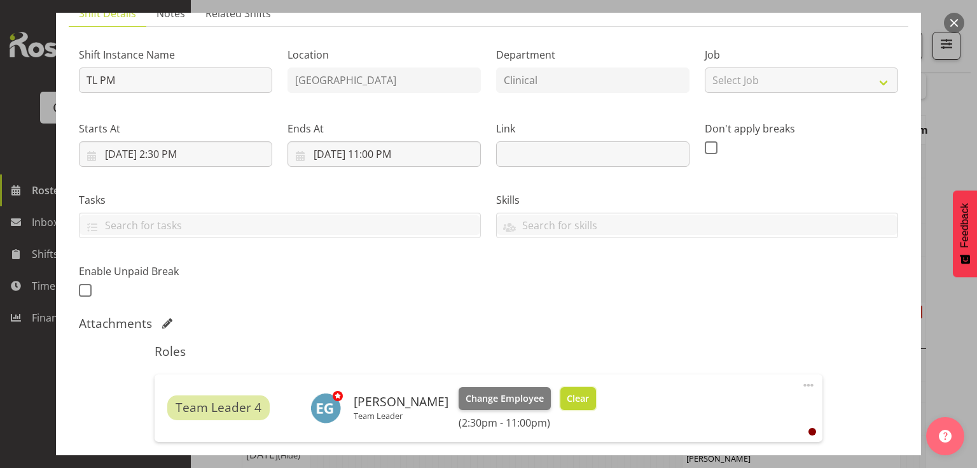
click at [567, 375] on button "Clear" at bounding box center [579, 398] width 36 height 23
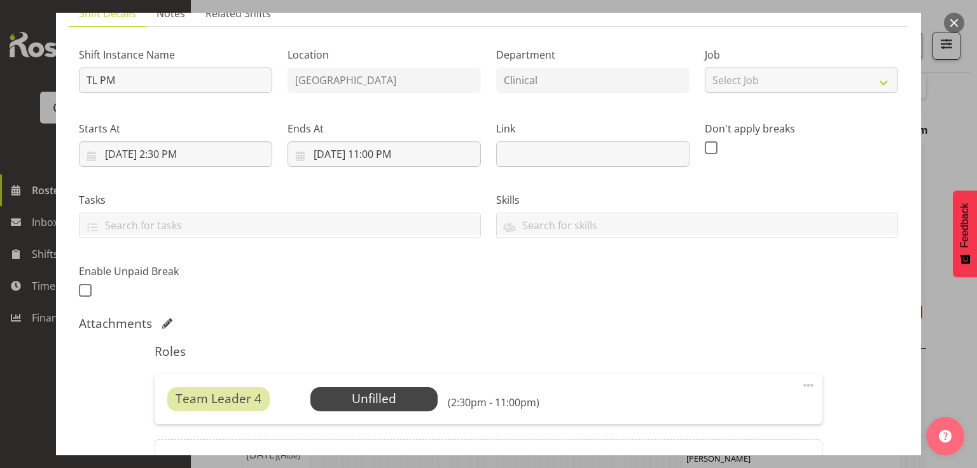
scroll to position [204, 0]
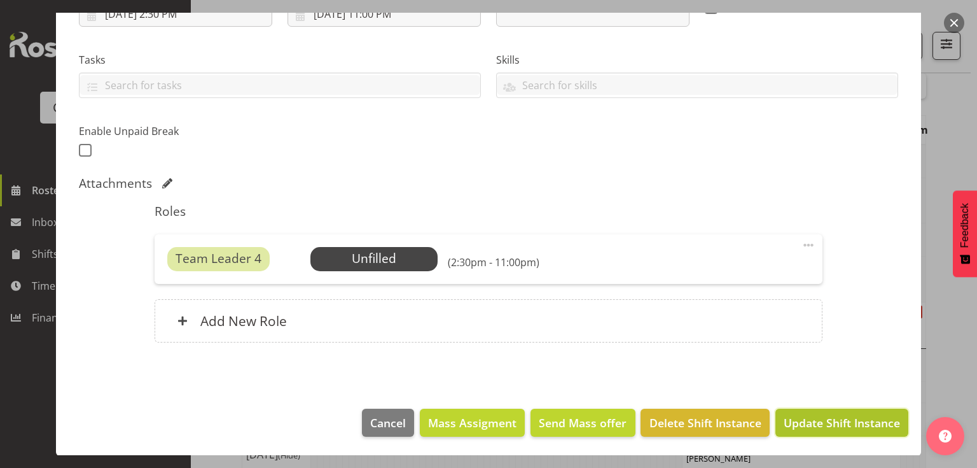
click at [806, 375] on span "Update Shift Instance" at bounding box center [842, 422] width 116 height 17
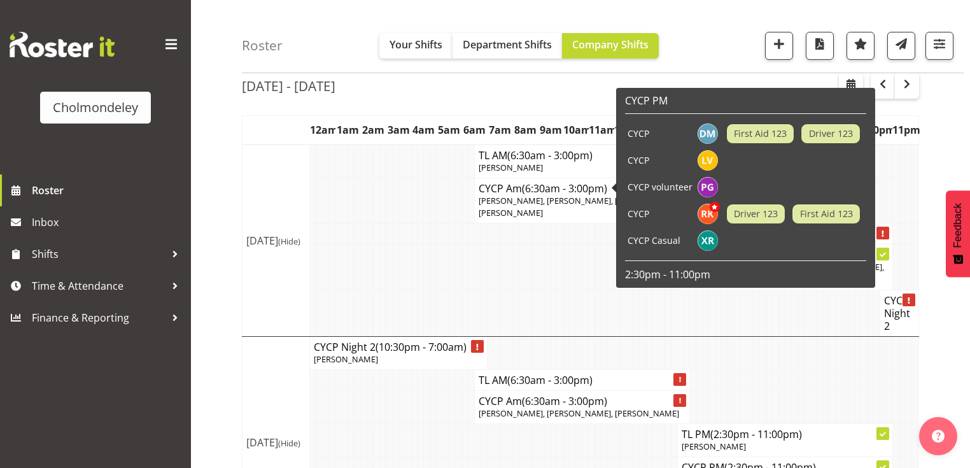
click at [573, 291] on td at bounding box center [572, 312] width 6 height 46
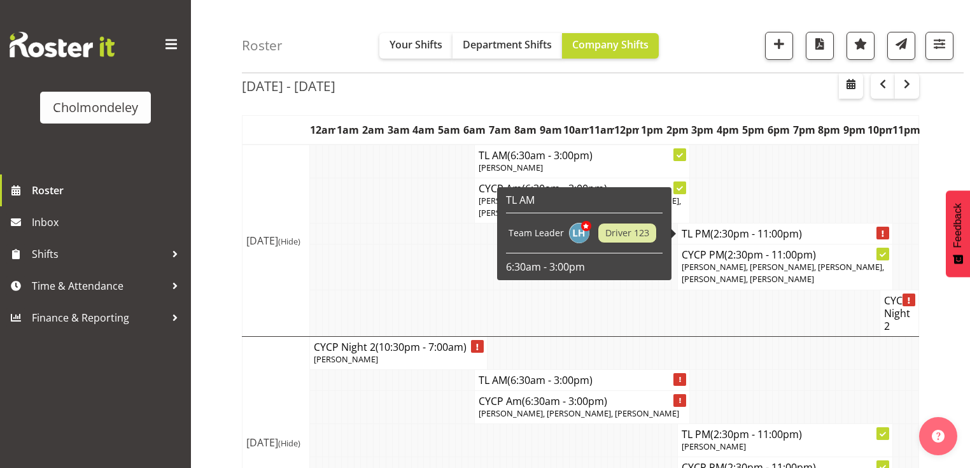
click at [806, 233] on h4 "TL PM (2:30pm - 11:00pm)" at bounding box center [784, 233] width 207 height 13
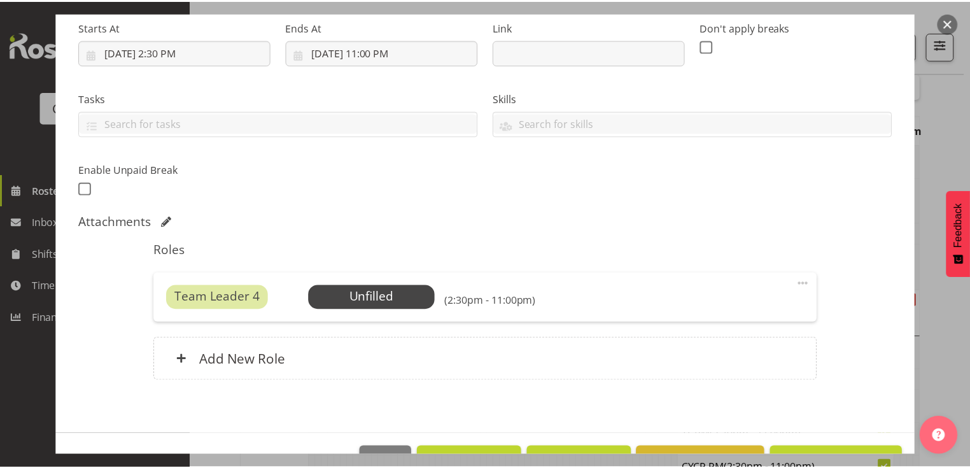
scroll to position [242, 0]
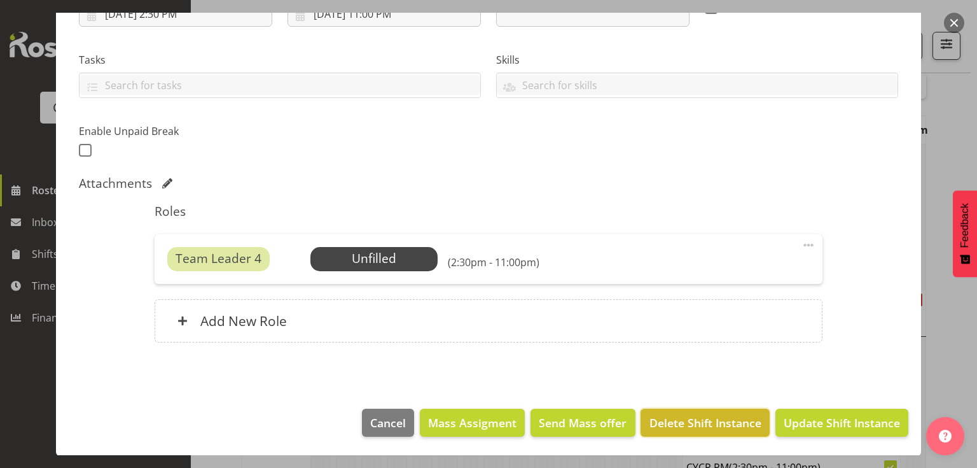
click at [733, 375] on span "Delete Shift Instance" at bounding box center [706, 422] width 112 height 17
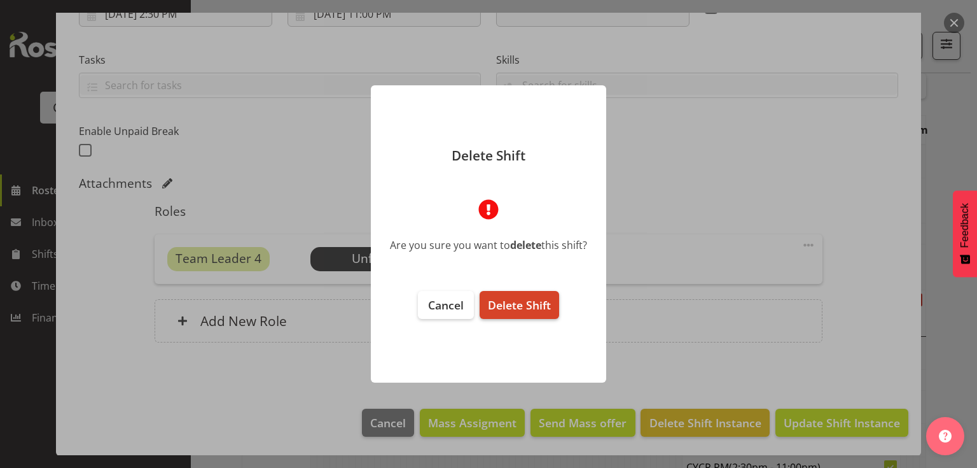
click at [506, 298] on span "Delete Shift" at bounding box center [519, 304] width 63 height 15
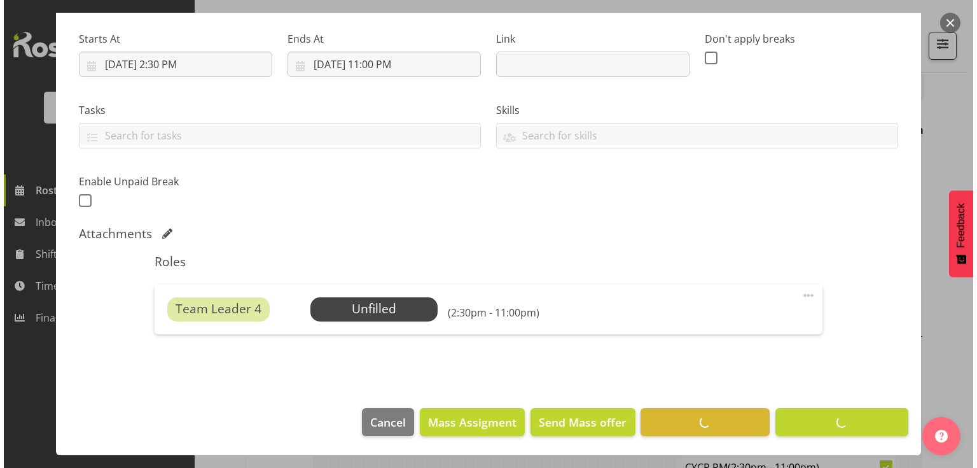
scroll to position [191, 0]
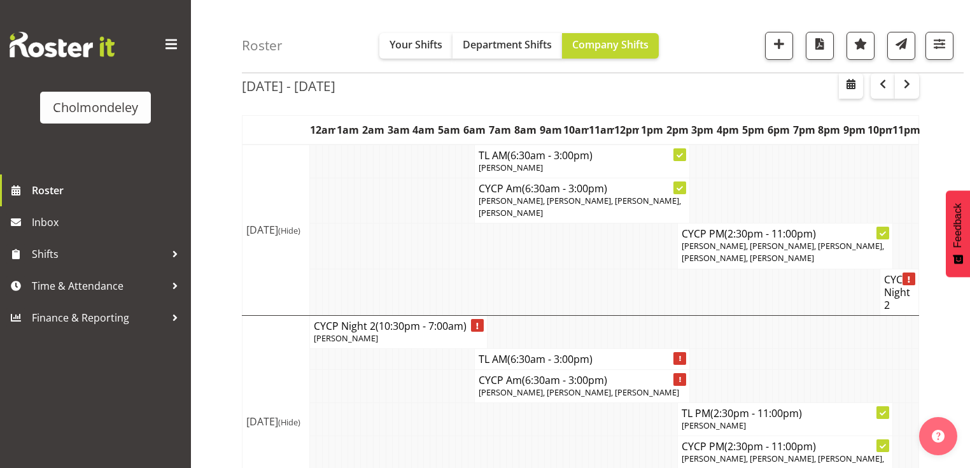
drag, startPoint x: 818, startPoint y: 240, endPoint x: 775, endPoint y: 255, distance: 45.9
click at [775, 255] on p "[PERSON_NAME], [PERSON_NAME], [PERSON_NAME], [PERSON_NAME], [PERSON_NAME]" at bounding box center [784, 252] width 207 height 24
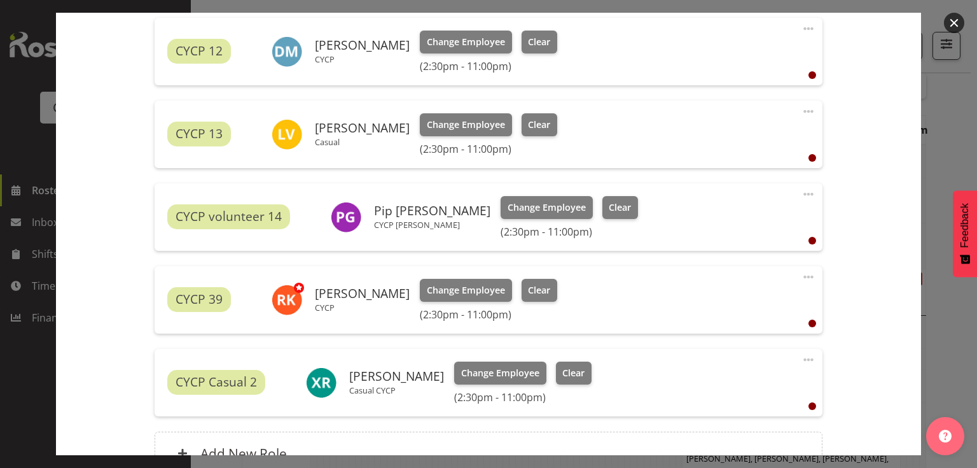
scroll to position [509, 0]
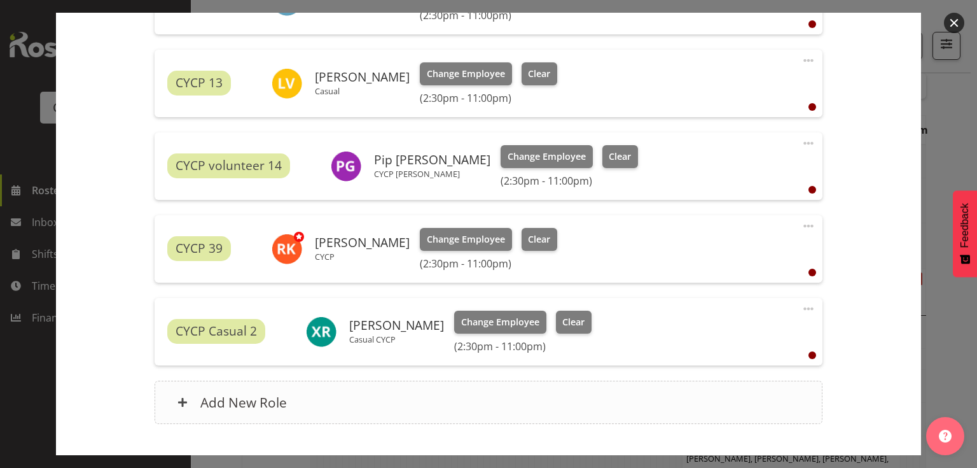
click at [453, 375] on div "Add New Role" at bounding box center [488, 401] width 667 height 43
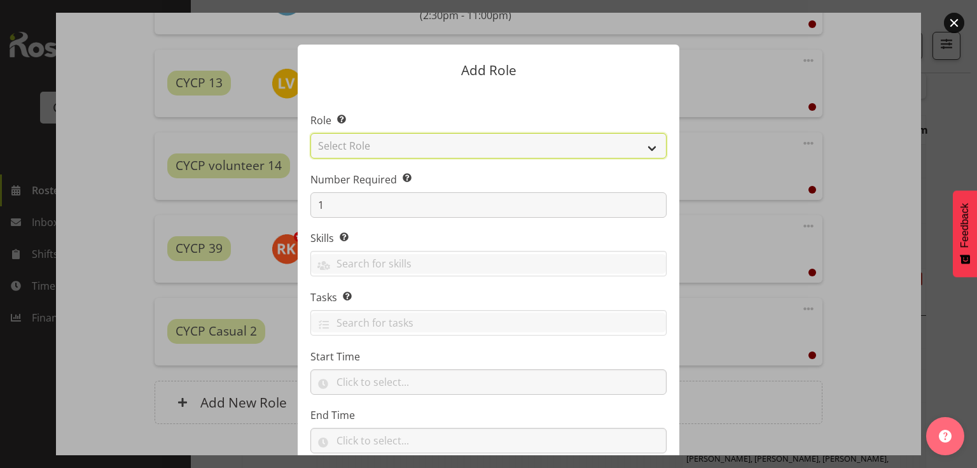
click at [359, 145] on select "Select Role Awhi Team CYCP CYCP Casual CYCP Part Time CYCP volunteer CYCP- Nigh…" at bounding box center [488, 145] width 356 height 25
select select "235"
click at [310, 133] on select "Select Role Awhi Team CYCP CYCP Casual CYCP Part Time CYCP volunteer CYCP- Nigh…" at bounding box center [488, 145] width 356 height 25
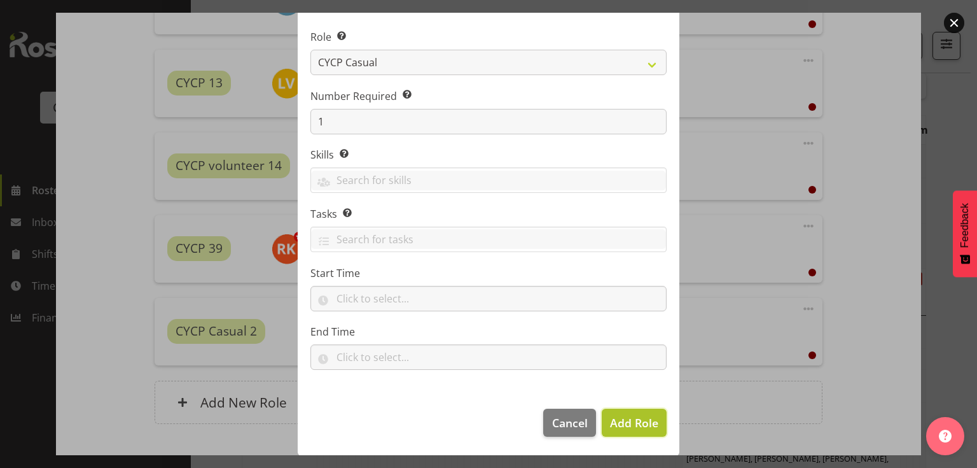
click at [619, 375] on span "Add Role" at bounding box center [634, 422] width 48 height 15
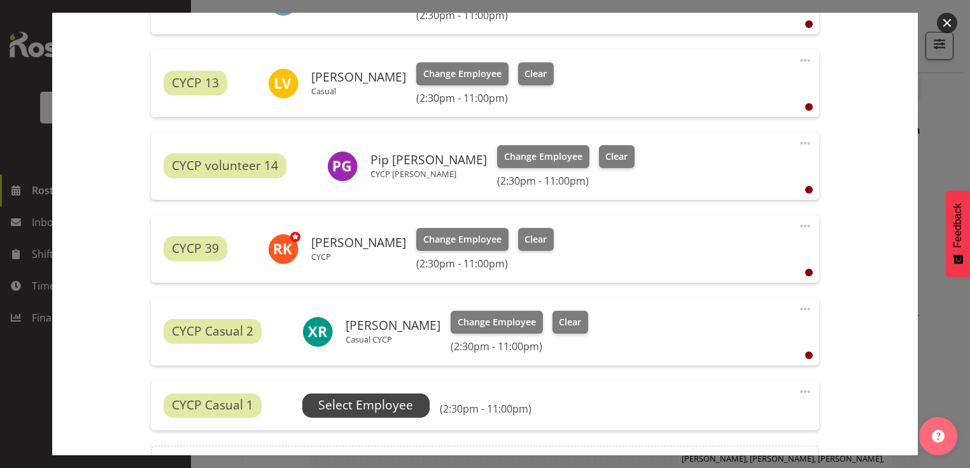
click at [373, 375] on span "Select Employee" at bounding box center [365, 405] width 95 height 18
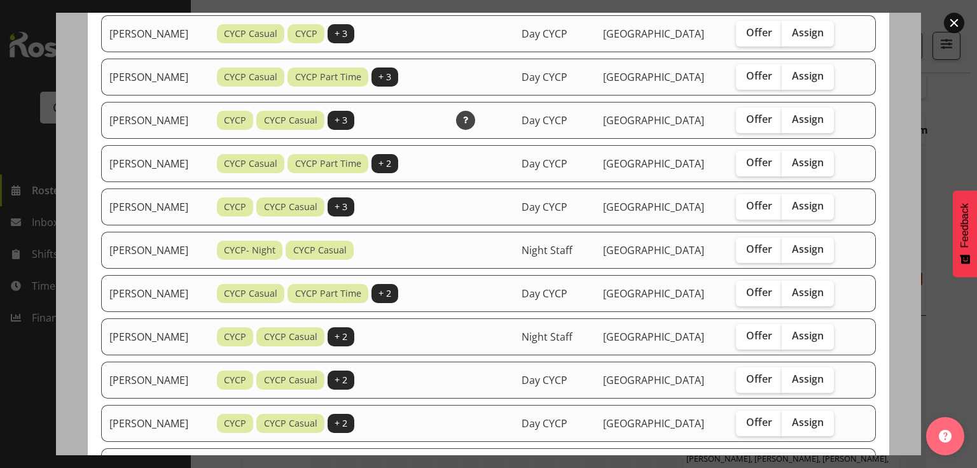
scroll to position [611, 0]
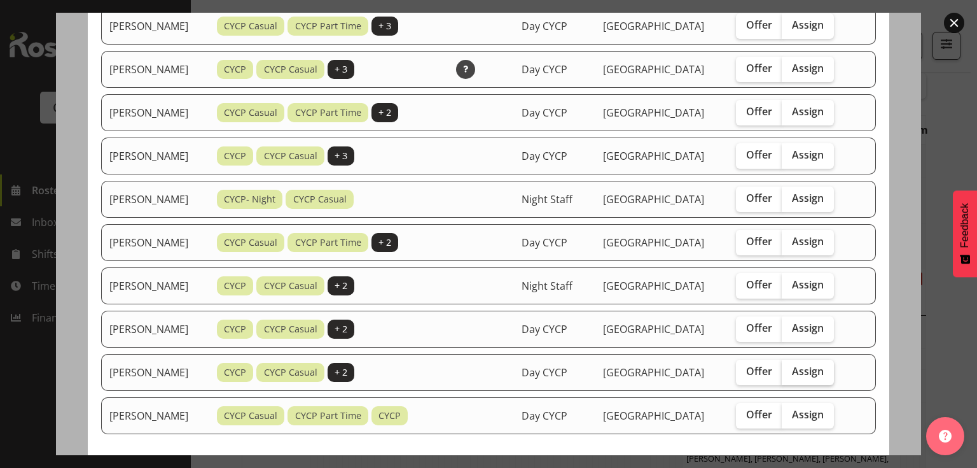
click at [805, 365] on span "Assign" at bounding box center [808, 371] width 32 height 13
click at [790, 367] on input "Assign" at bounding box center [786, 371] width 8 height 8
checkbox input "true"
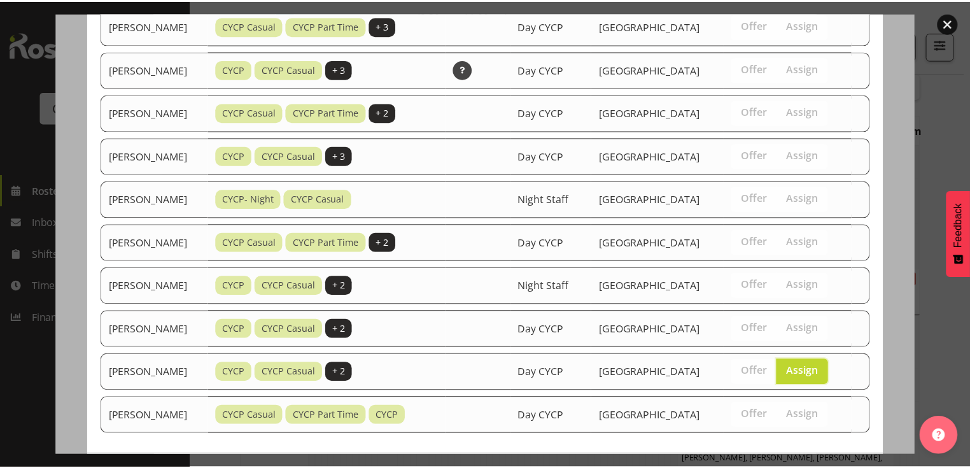
scroll to position [657, 0]
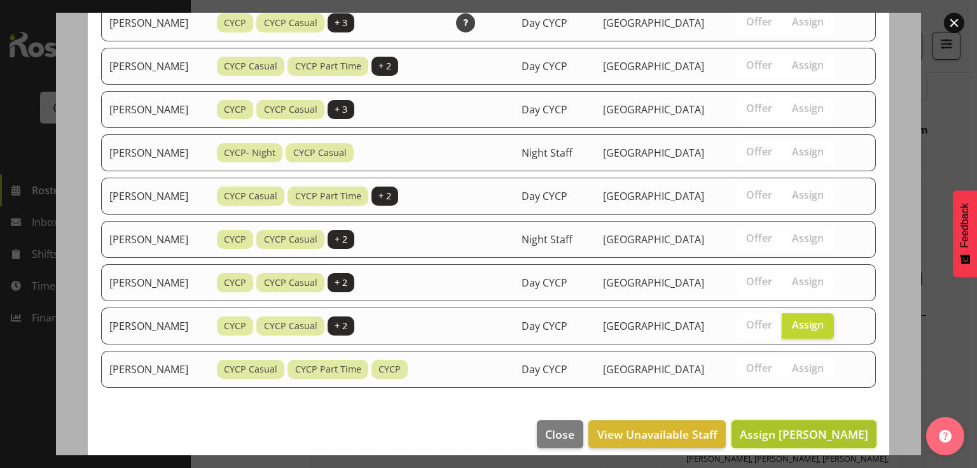
click at [806, 375] on span "Assign [PERSON_NAME]" at bounding box center [804, 433] width 129 height 15
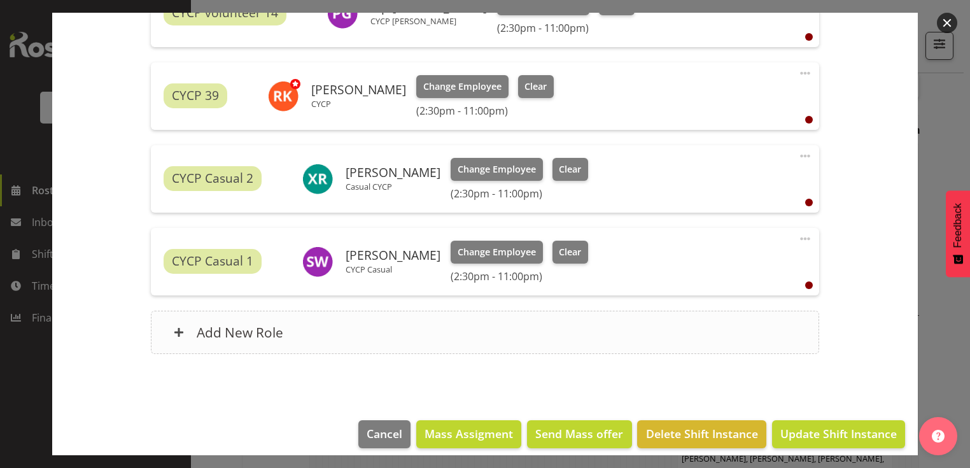
scroll to position [673, 0]
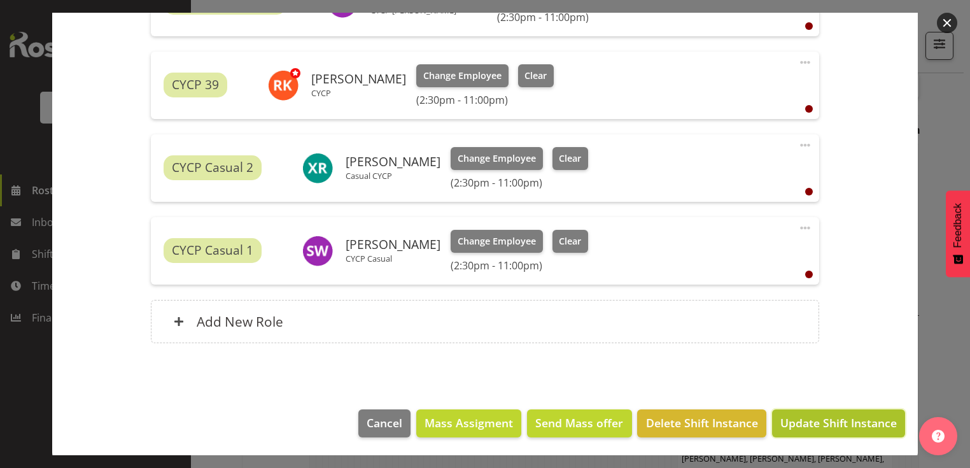
click at [806, 375] on span "Update Shift Instance" at bounding box center [838, 422] width 116 height 17
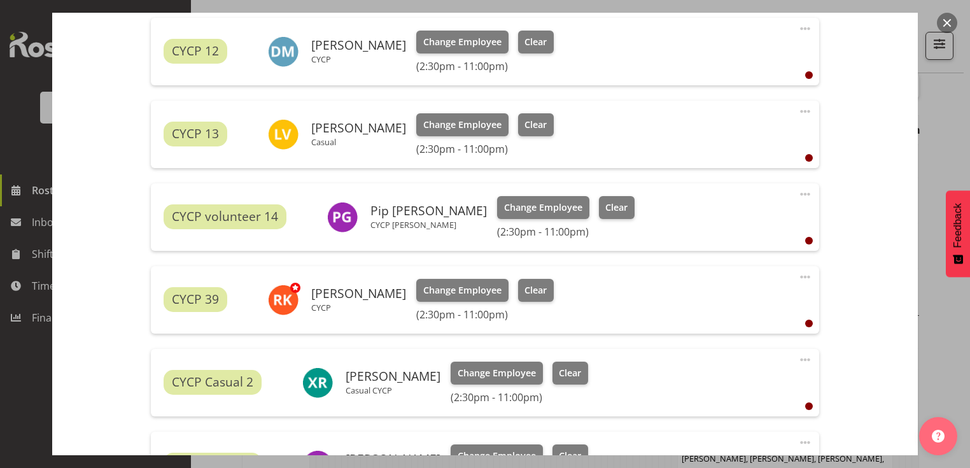
scroll to position [560, 0]
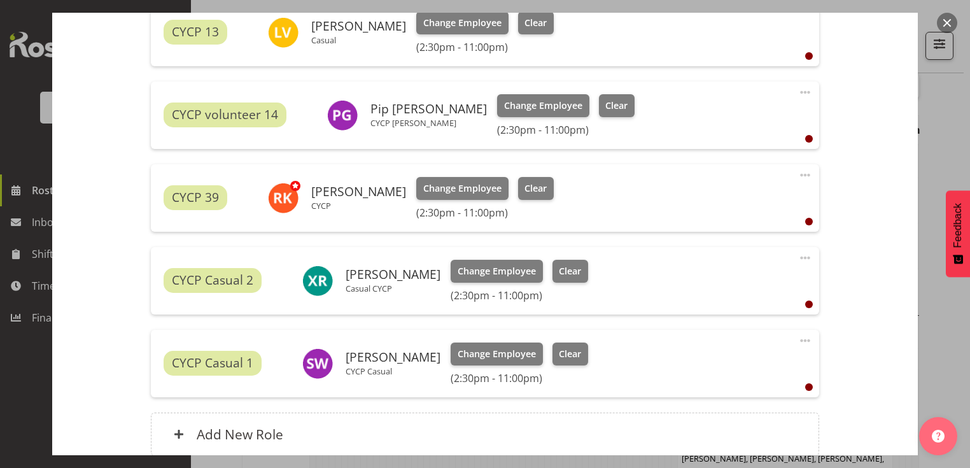
click at [806, 259] on div at bounding box center [485, 234] width 970 height 468
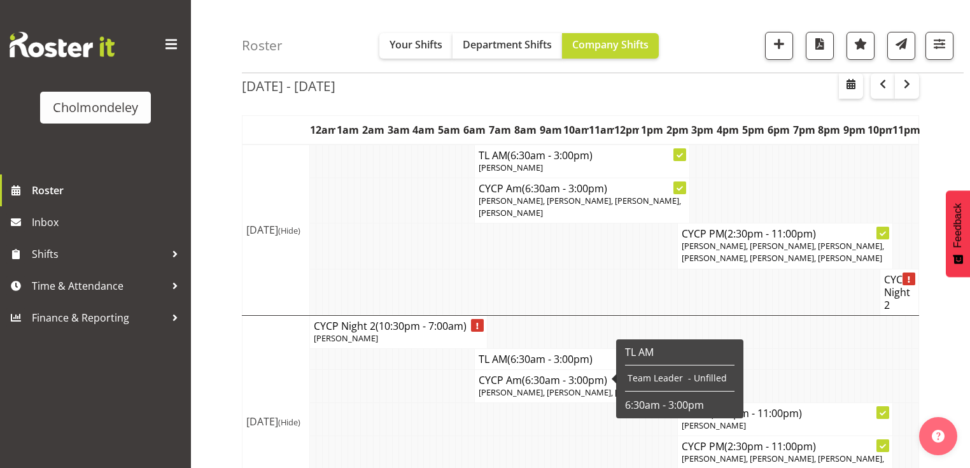
click at [522, 375] on td at bounding box center [522, 458] width 6 height 45
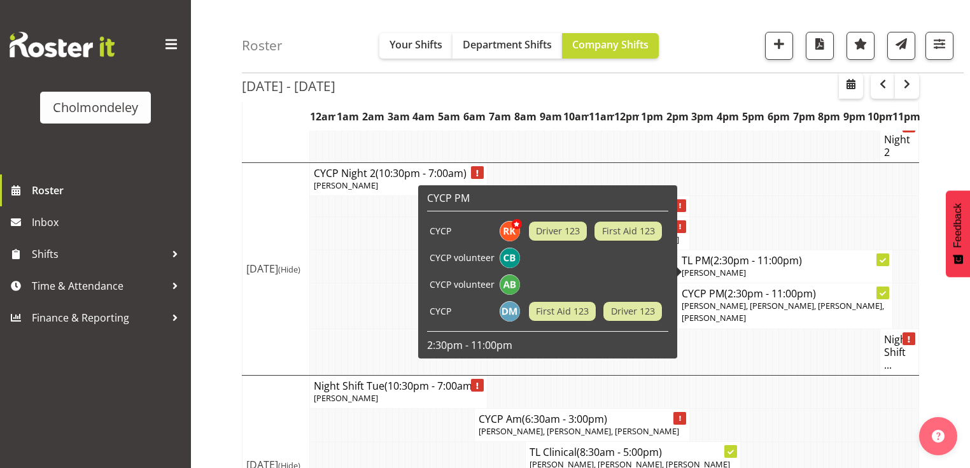
scroll to position [260, 0]
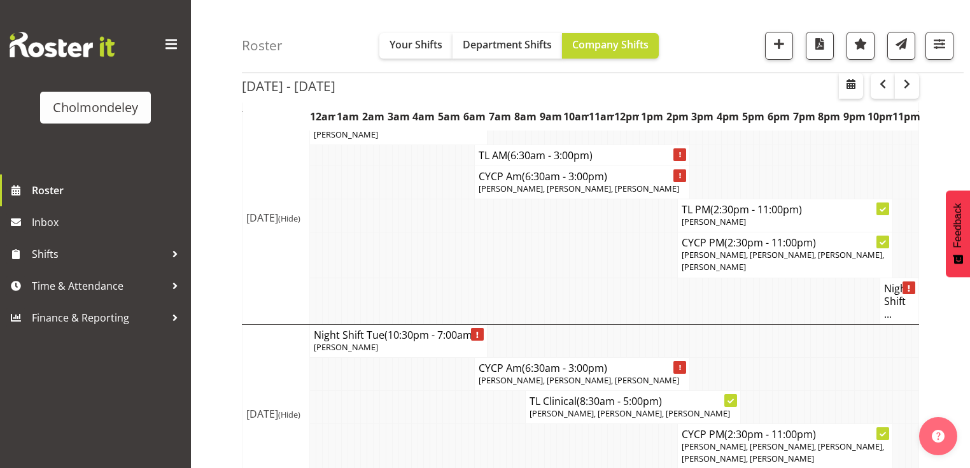
click at [806, 371] on td at bounding box center [813, 373] width 6 height 33
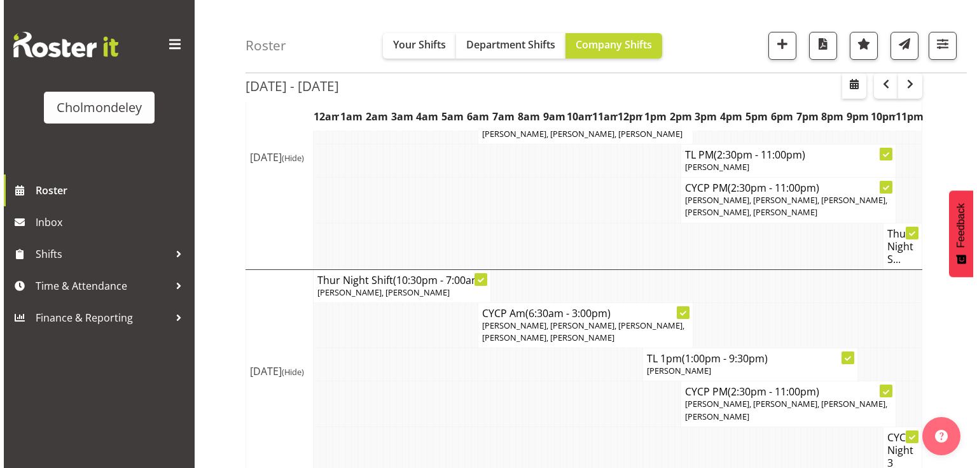
scroll to position [565, 0]
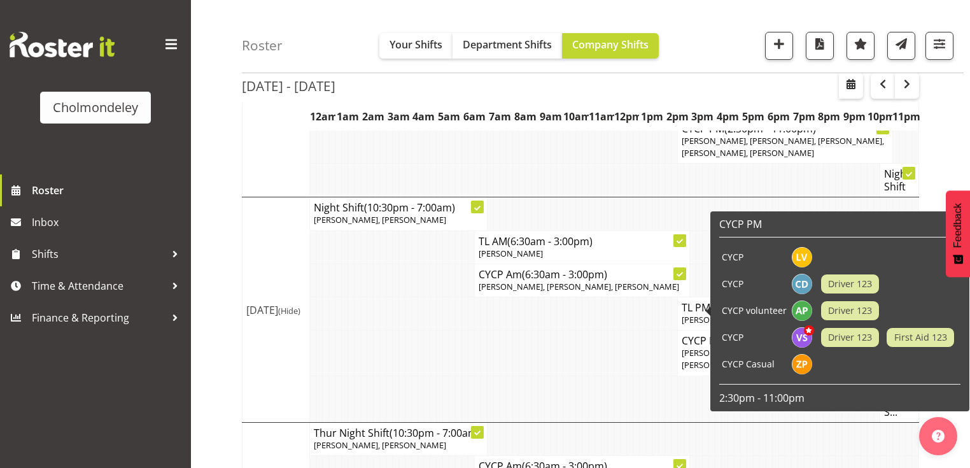
click at [806, 307] on span "Driver 123" at bounding box center [850, 310] width 44 height 14
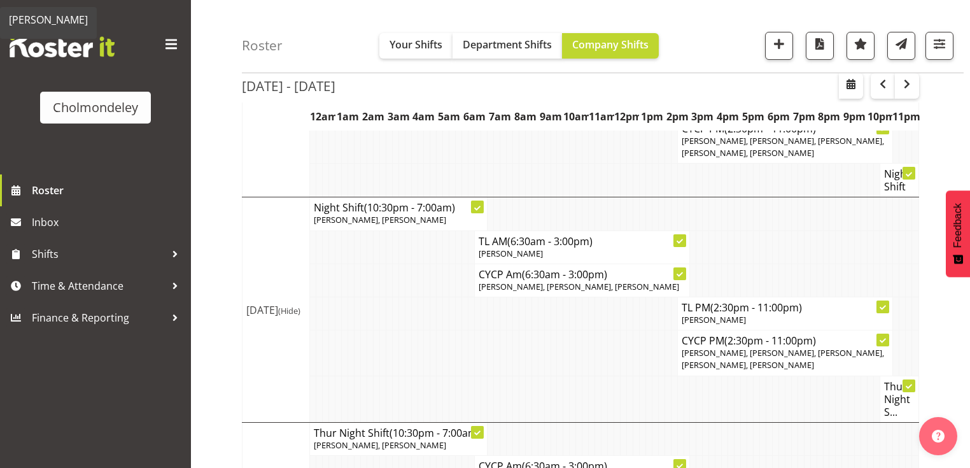
click at [597, 341] on td at bounding box center [598, 352] width 6 height 45
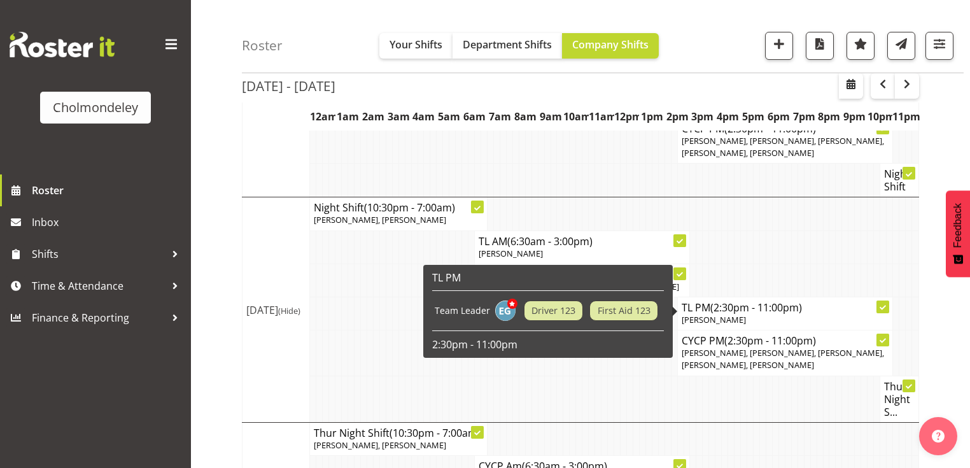
click at [733, 314] on p "[PERSON_NAME]" at bounding box center [784, 320] width 207 height 12
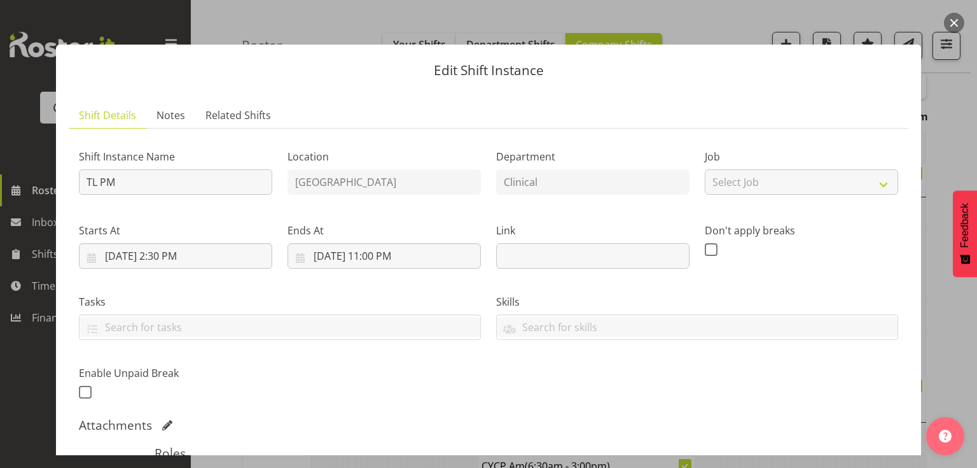
scroll to position [204, 0]
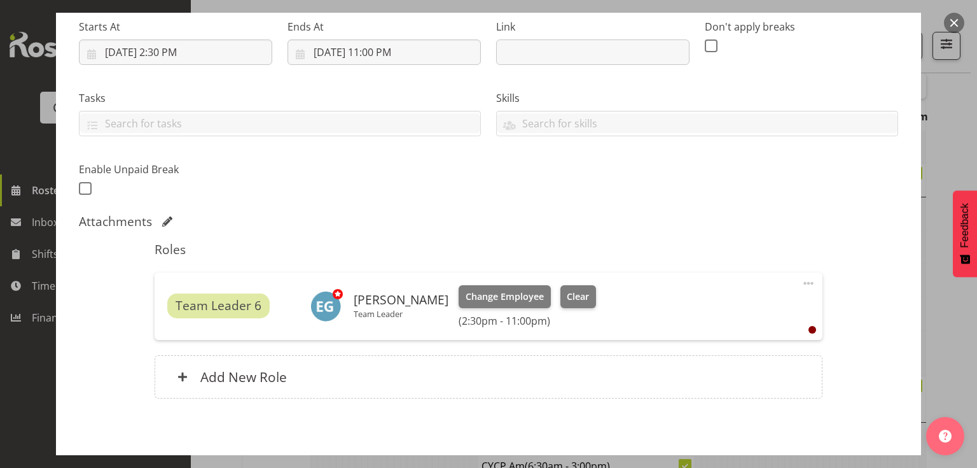
click at [801, 282] on span at bounding box center [808, 283] width 15 height 15
click at [723, 362] on link "Delete" at bounding box center [755, 356] width 122 height 23
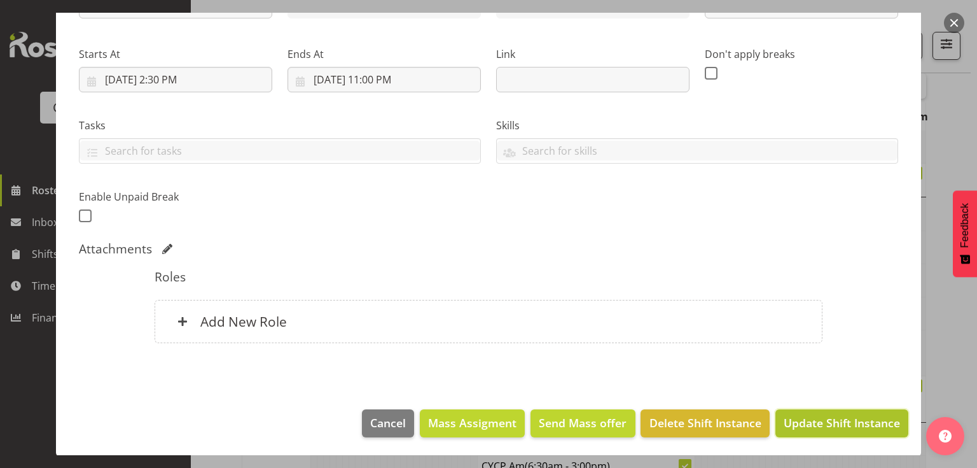
click at [802, 375] on span "Update Shift Instance" at bounding box center [842, 422] width 116 height 17
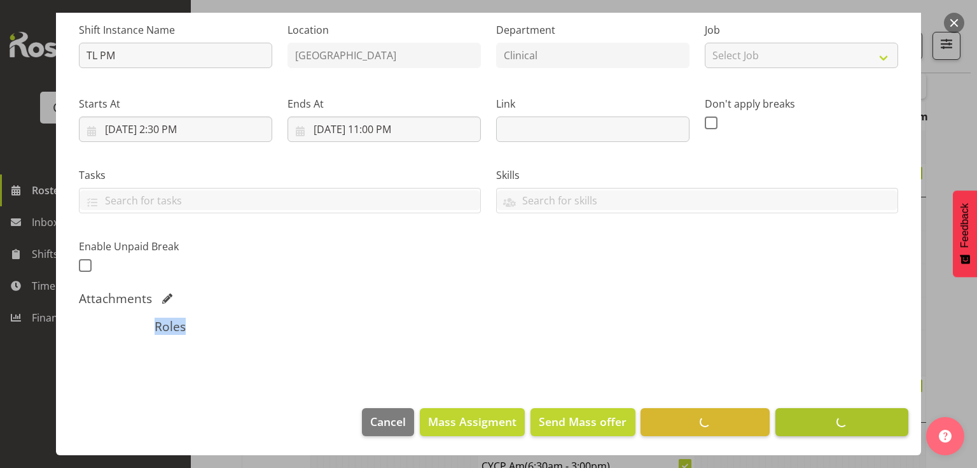
scroll to position [126, 0]
click at [802, 375] on footer "Cancel Mass Assigment Send Mass offer Delete Shift Instance Update Shift Instan…" at bounding box center [488, 426] width 865 height 60
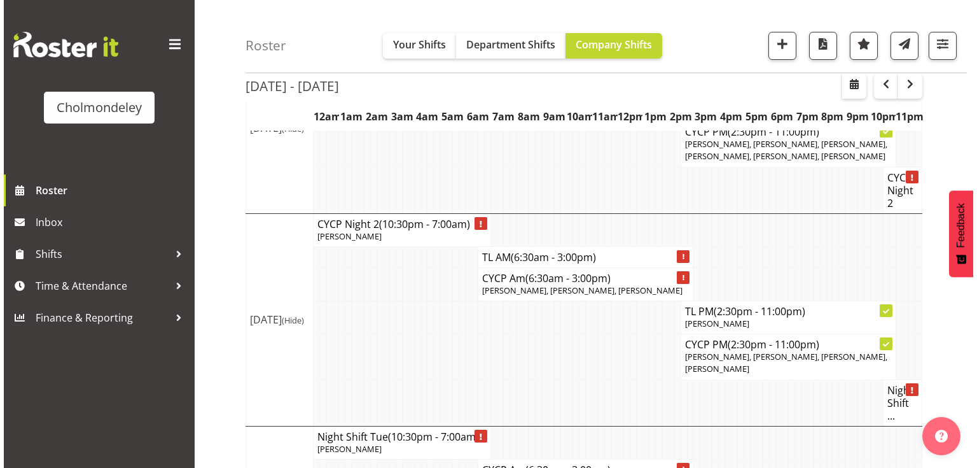
scroll to position [310, 0]
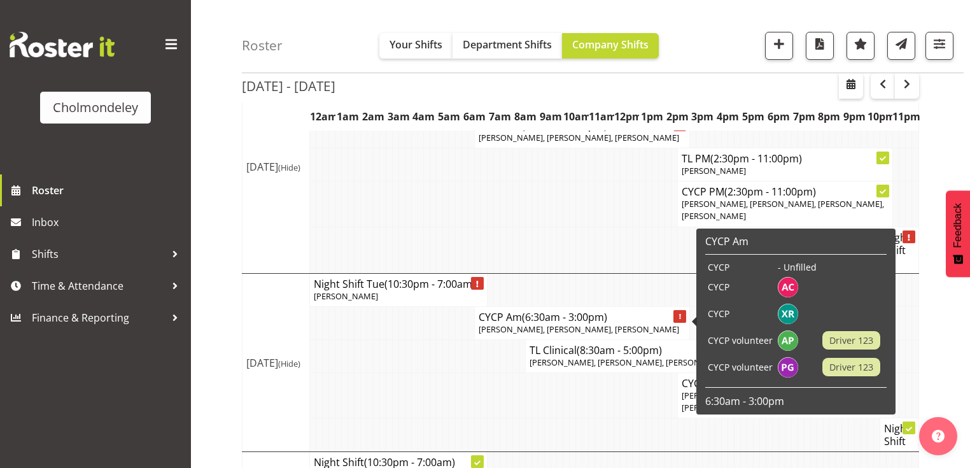
click at [538, 316] on span "(6:30am - 3:00pm)" at bounding box center [564, 317] width 85 height 14
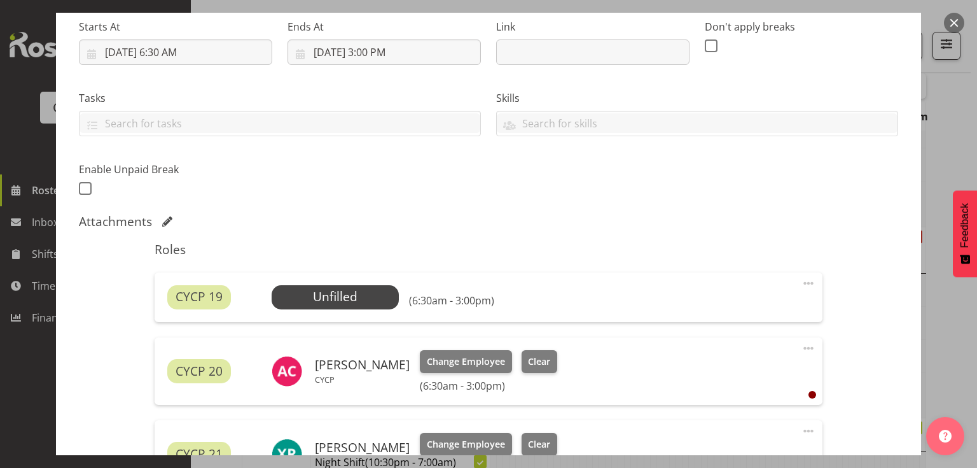
scroll to position [356, 0]
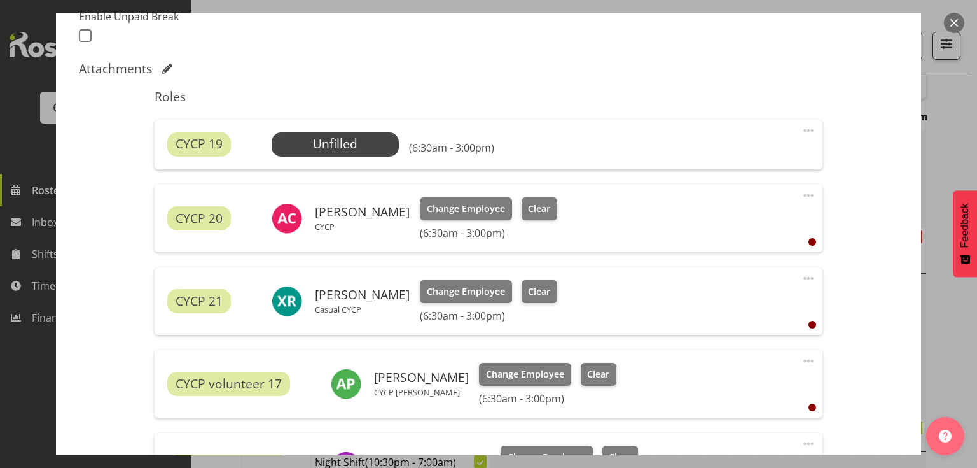
click at [801, 130] on span at bounding box center [808, 130] width 15 height 15
click at [724, 203] on link "Delete" at bounding box center [755, 204] width 122 height 23
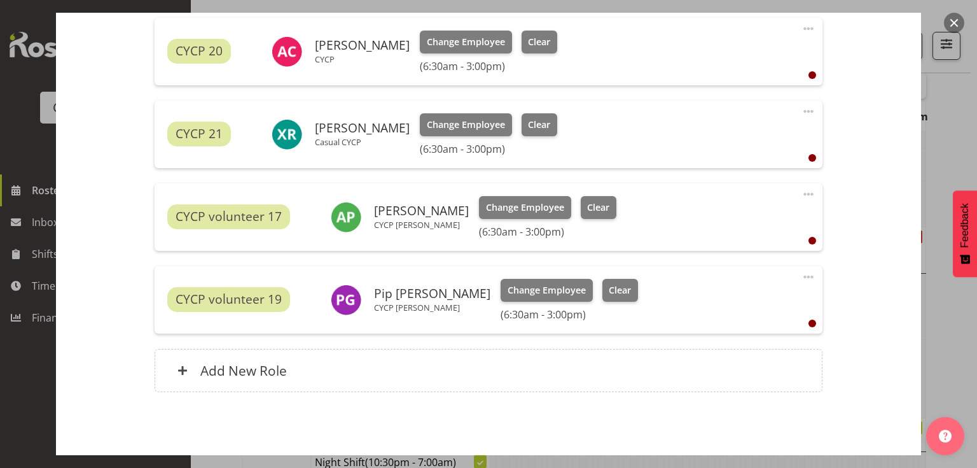
scroll to position [507, 0]
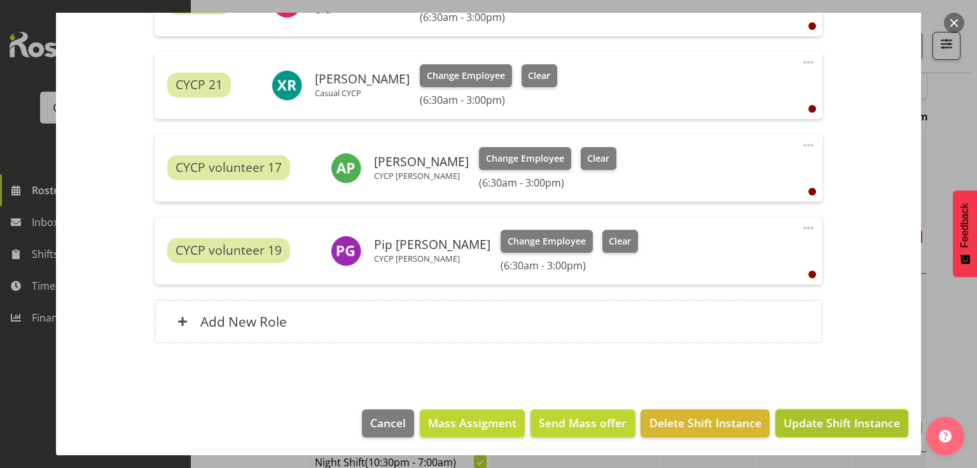
click at [806, 375] on span "Update Shift Instance" at bounding box center [842, 422] width 116 height 17
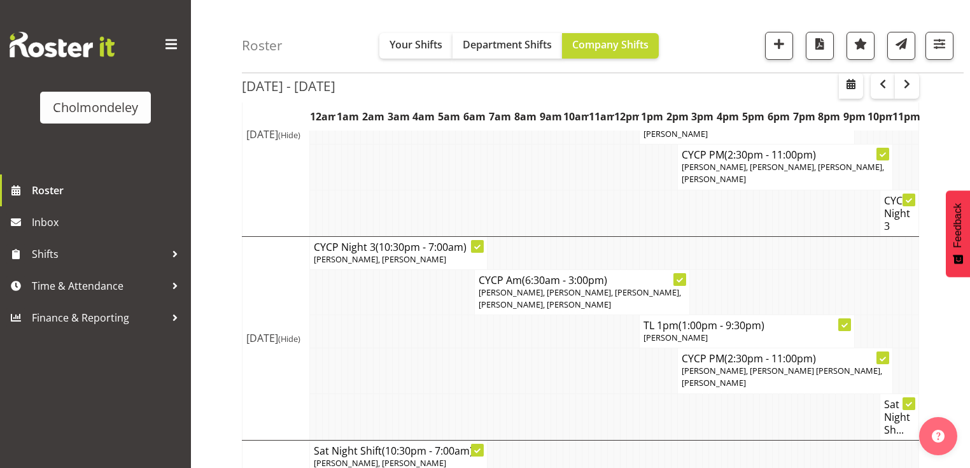
scroll to position [965, 0]
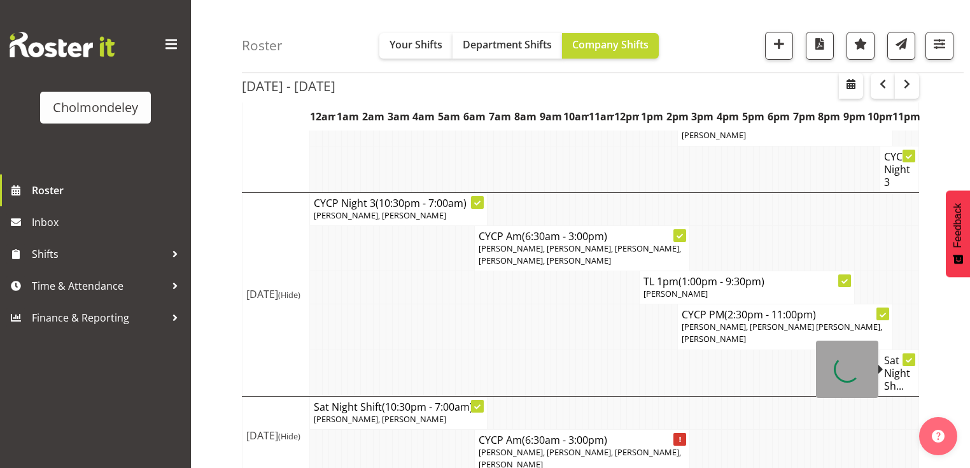
click at [806, 369] on h4 "Sat Night Sh..." at bounding box center [899, 373] width 31 height 38
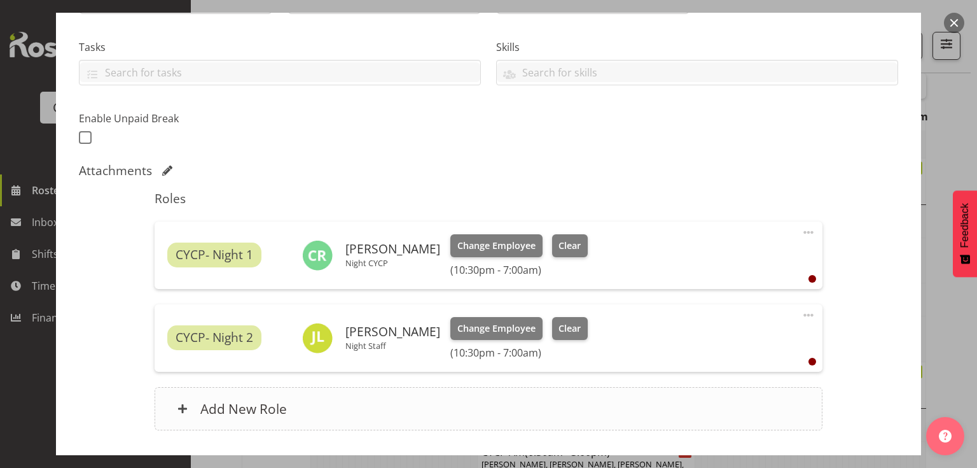
scroll to position [305, 0]
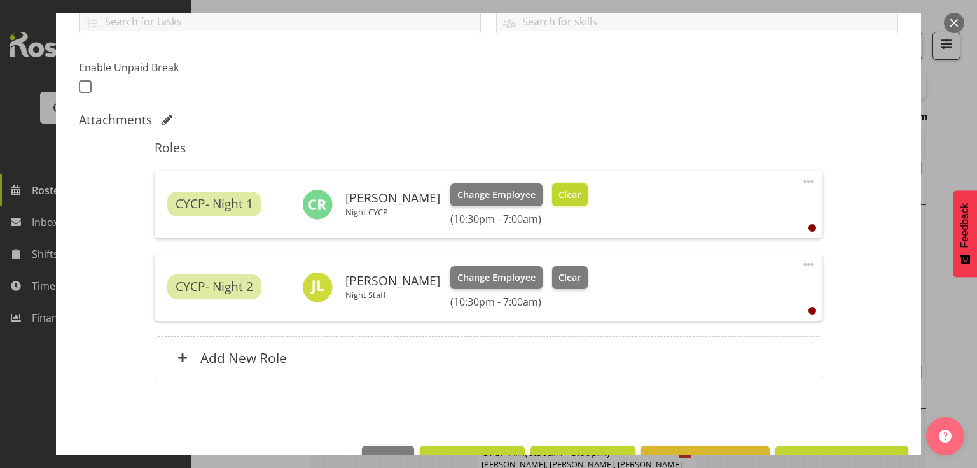
click at [559, 192] on span "Clear" at bounding box center [570, 195] width 22 height 14
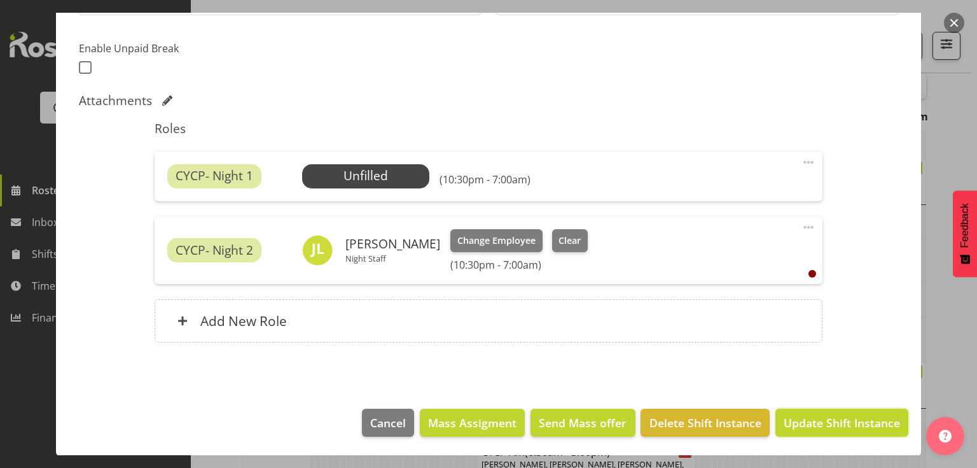
click at [806, 375] on span "Update Shift Instance" at bounding box center [842, 422] width 116 height 17
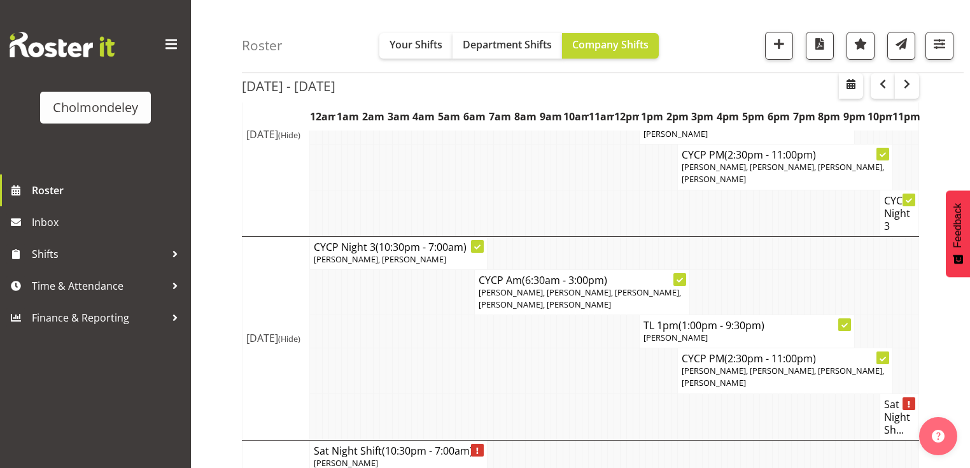
scroll to position [965, 0]
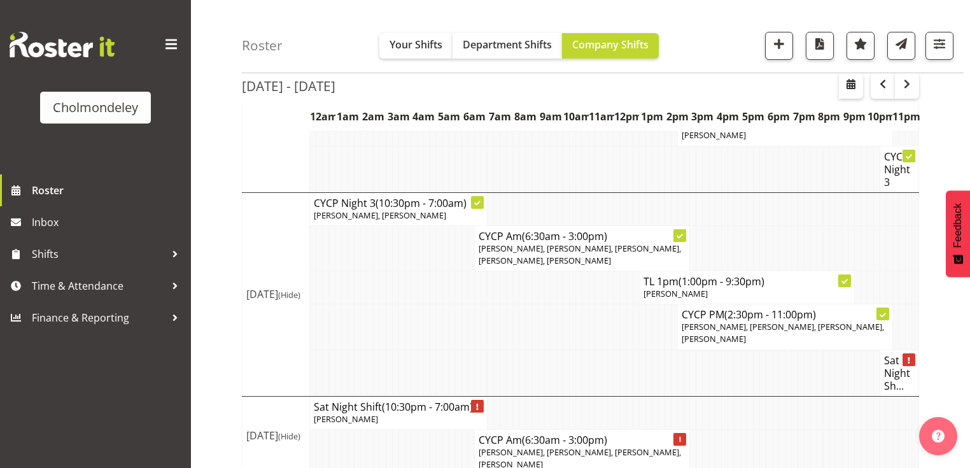
click at [806, 162] on h4 "CYCP Night 3" at bounding box center [899, 169] width 31 height 38
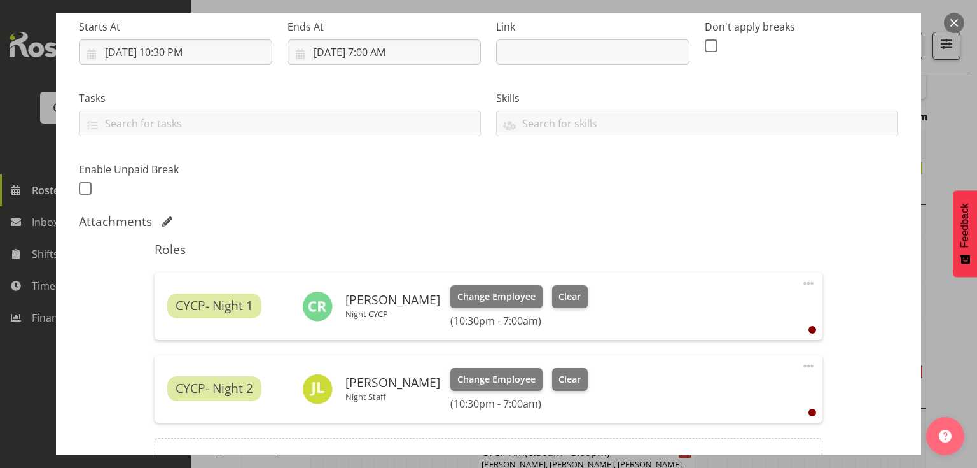
scroll to position [153, 0]
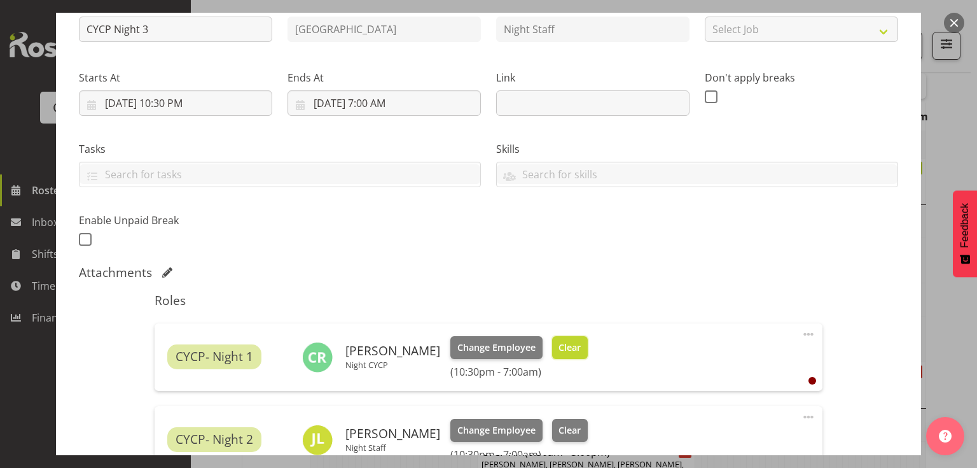
click at [567, 345] on span "Clear" at bounding box center [570, 347] width 22 height 14
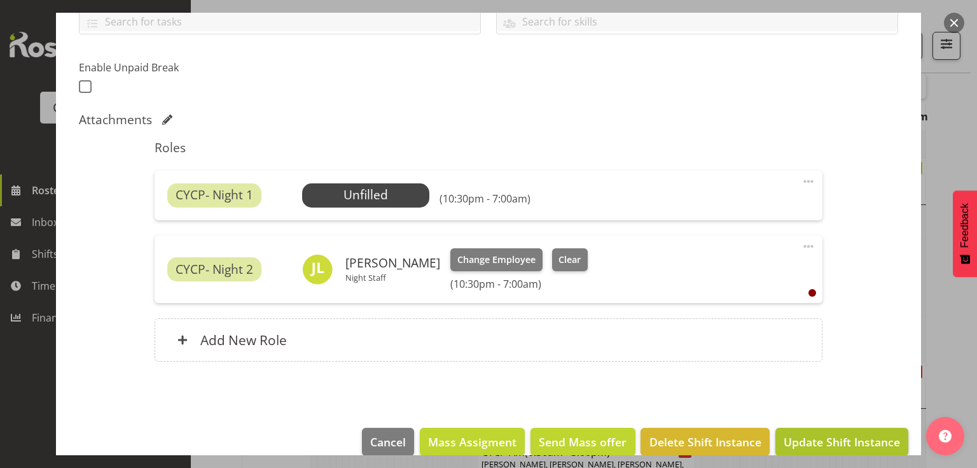
scroll to position [324, 0]
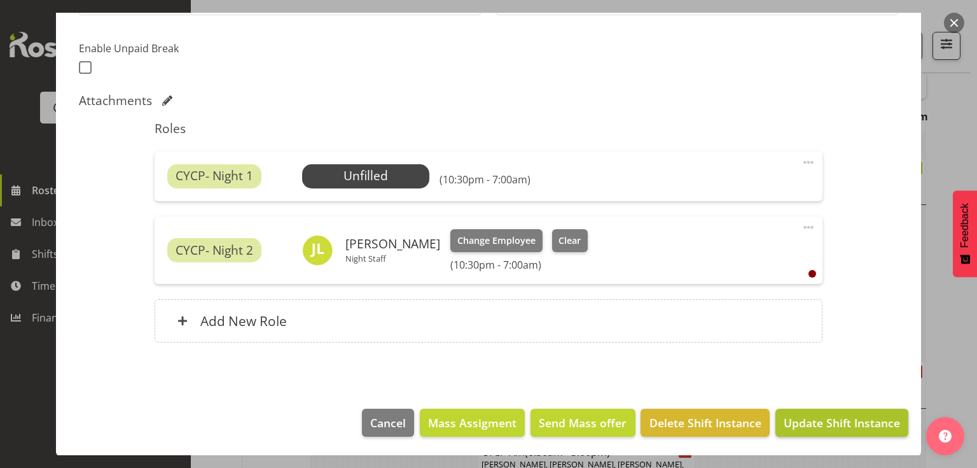
click at [798, 375] on span "Update Shift Instance" at bounding box center [842, 422] width 116 height 17
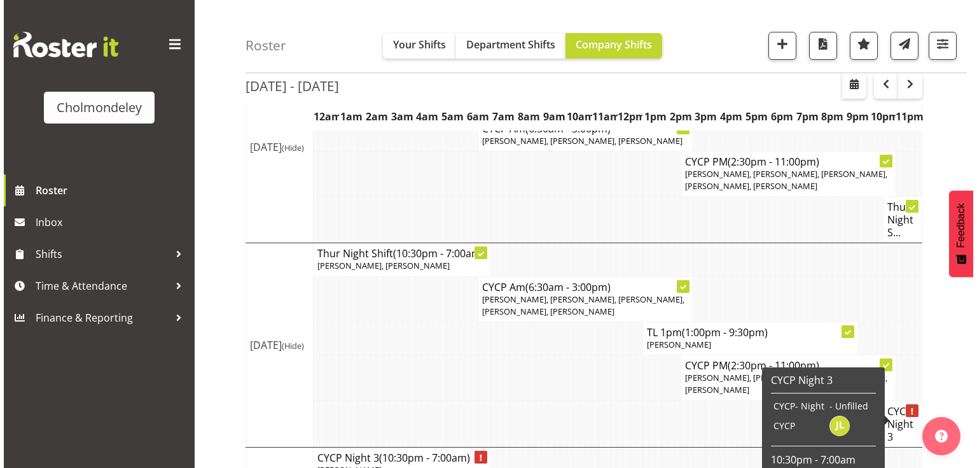
scroll to position [660, 0]
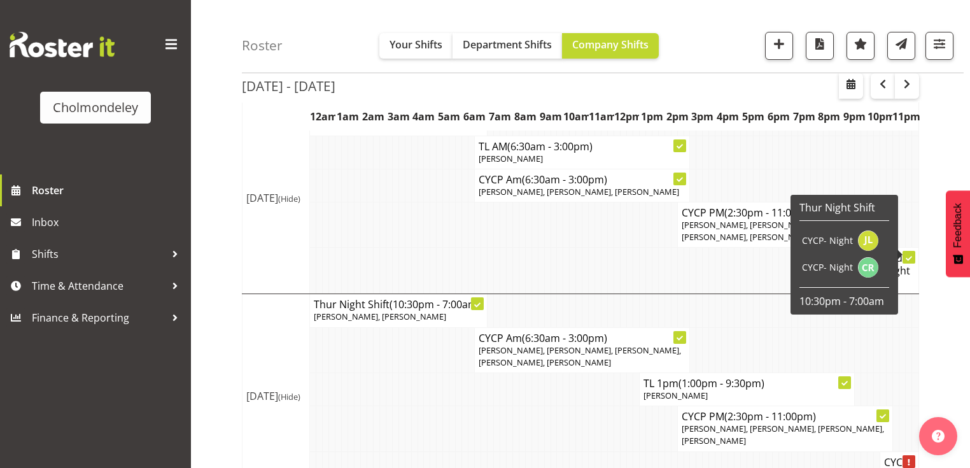
click at [806, 256] on div at bounding box center [908, 257] width 13 height 13
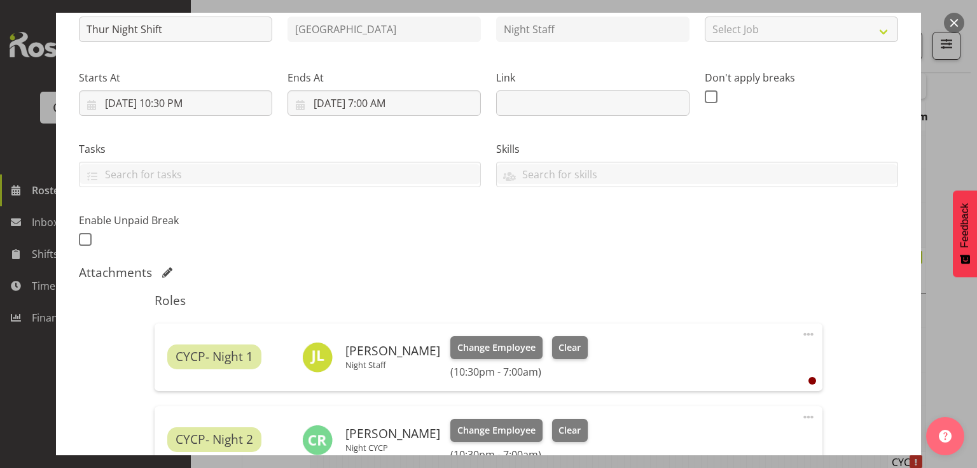
scroll to position [204, 0]
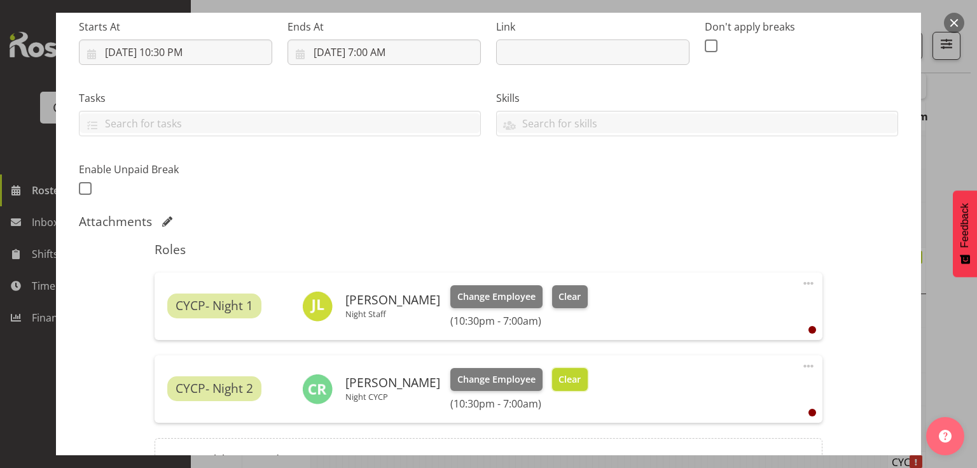
click at [566, 375] on span "Clear" at bounding box center [570, 379] width 22 height 14
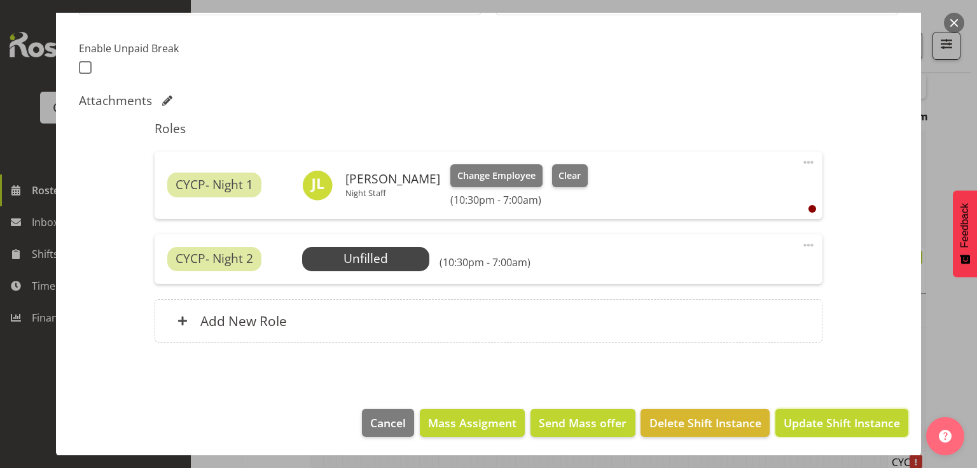
click at [806, 375] on span "Update Shift Instance" at bounding box center [842, 422] width 116 height 17
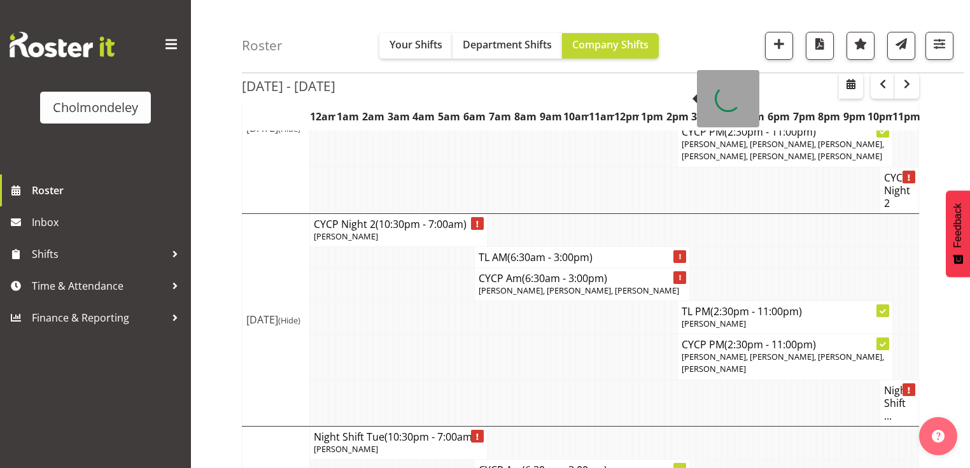
scroll to position [0, 0]
